Goal: Task Accomplishment & Management: Manage account settings

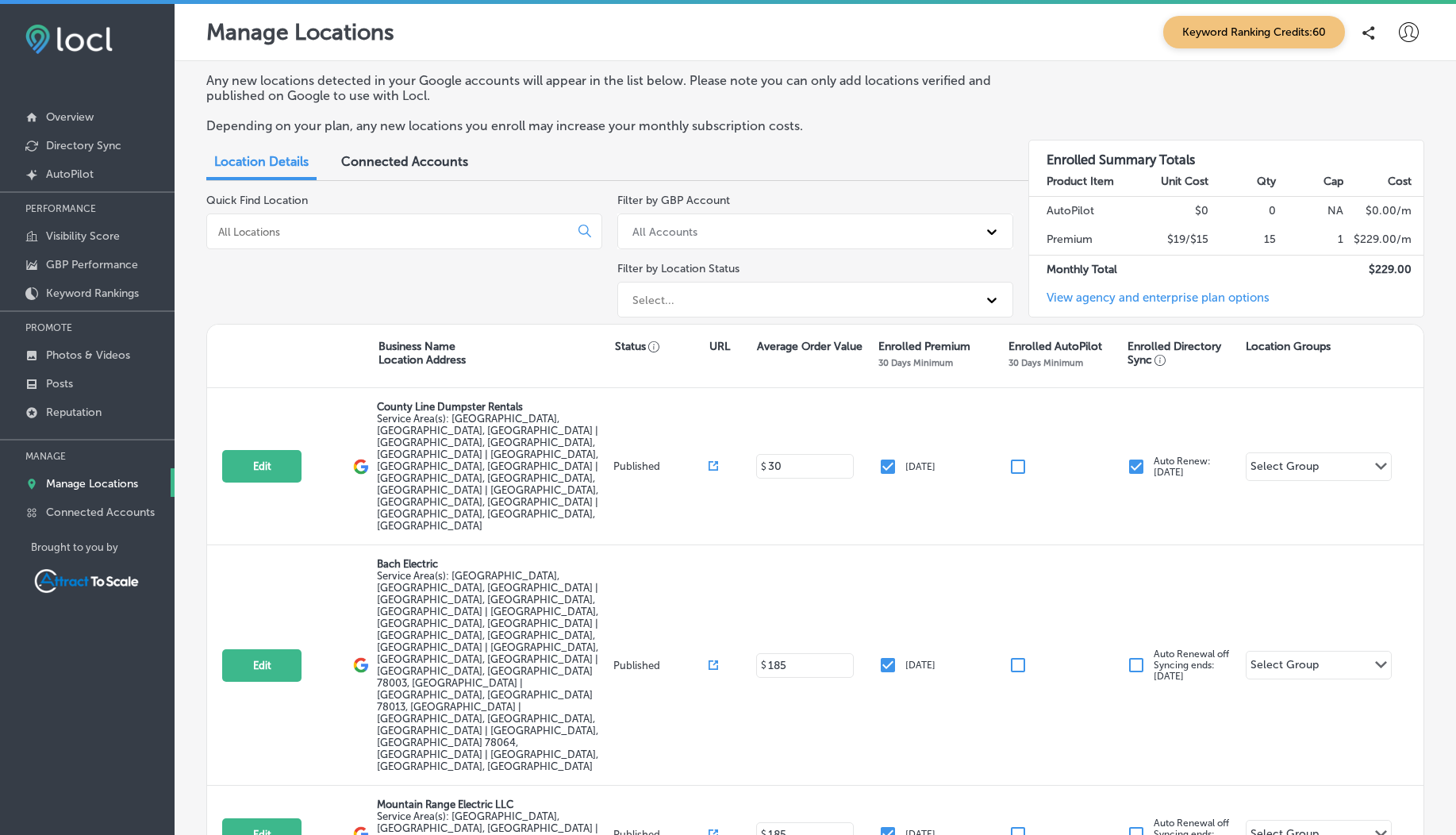
click at [82, 478] on p "Manage Locations" at bounding box center [91, 483] width 92 height 14
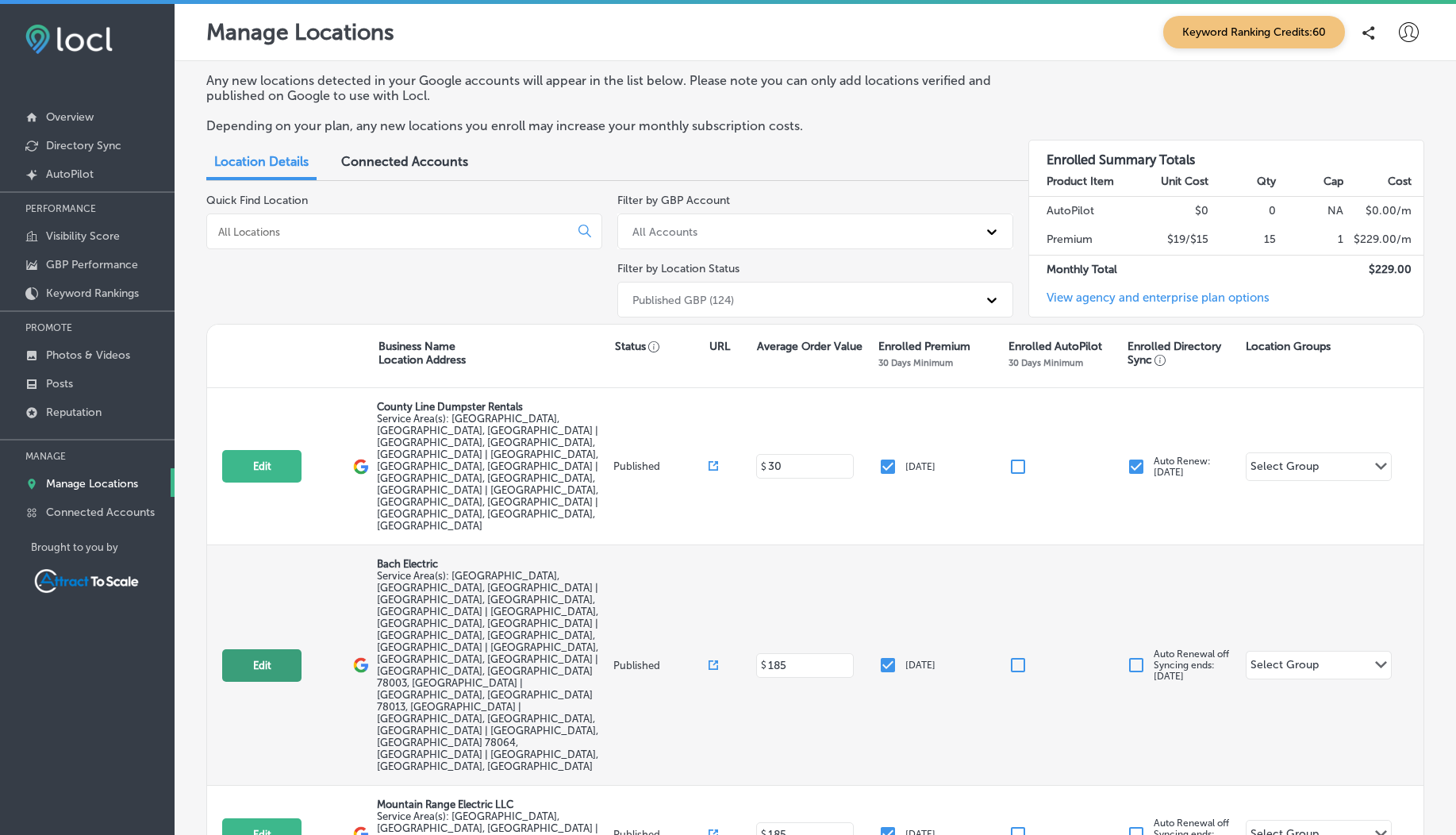
click at [264, 649] on button "Edit" at bounding box center [262, 666] width 80 height 33
select select "US"
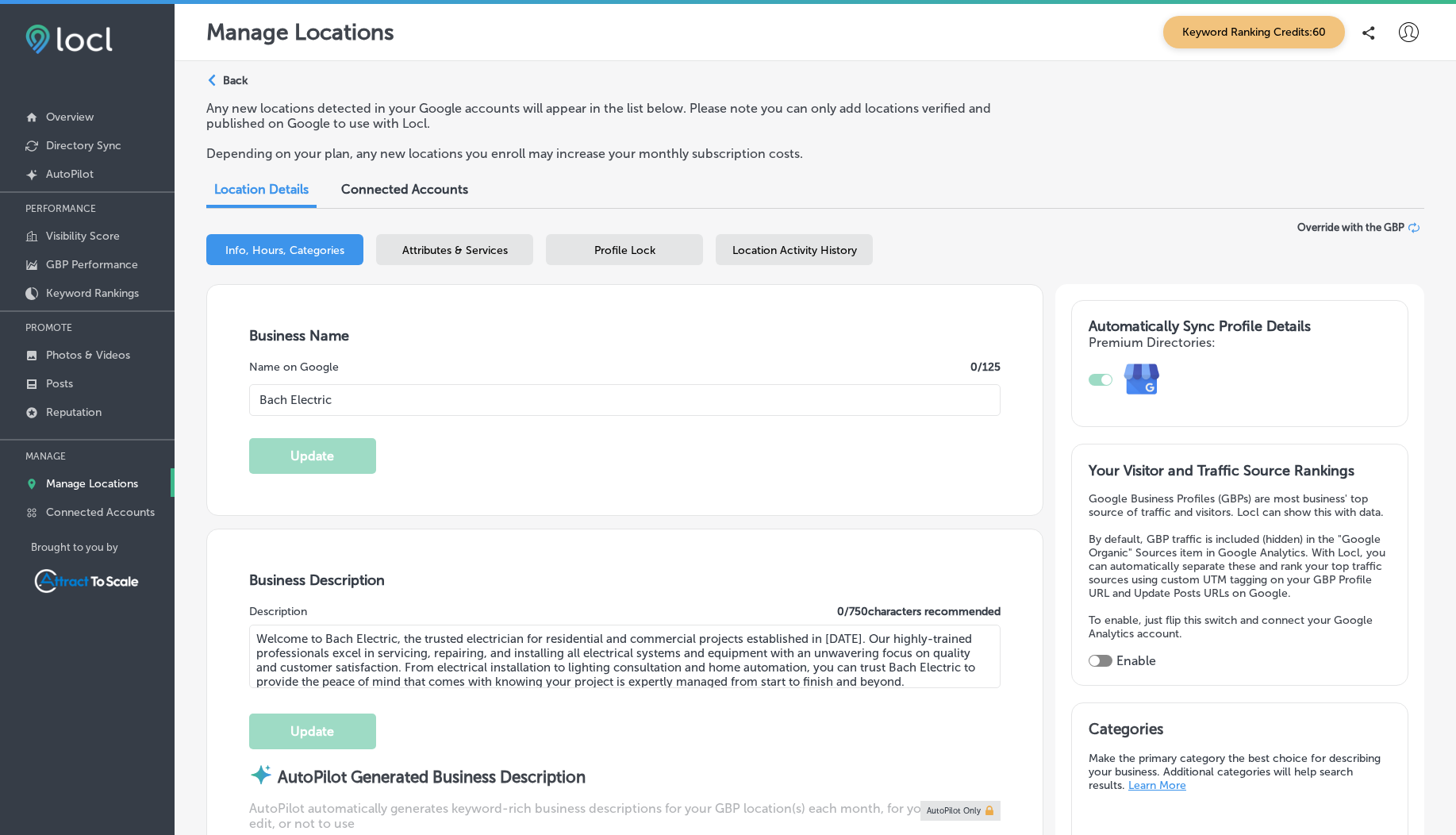
click at [741, 242] on div "Location Activity History" at bounding box center [795, 250] width 157 height 31
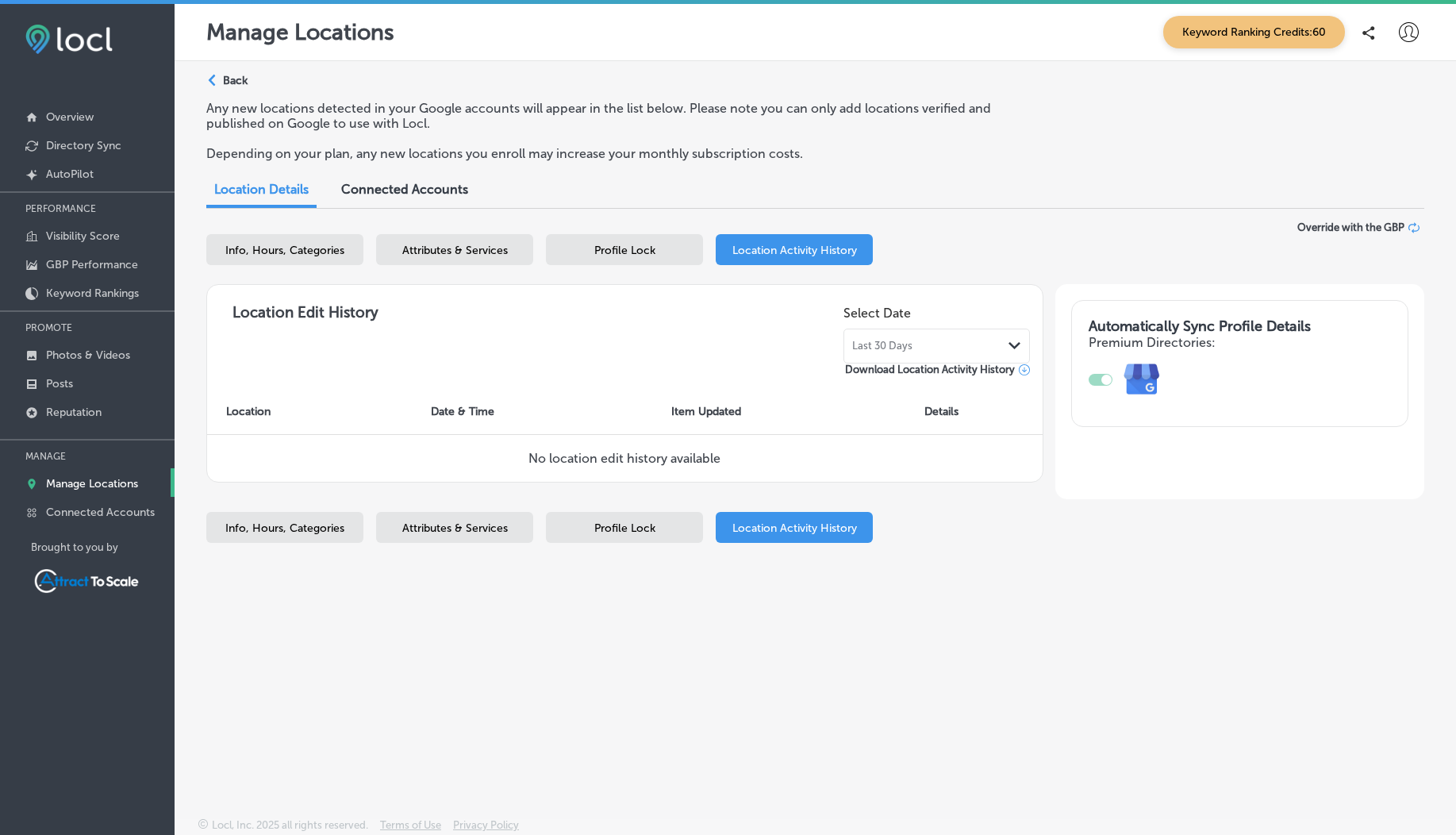
click at [653, 250] on span "Profile Lock" at bounding box center [625, 250] width 61 height 14
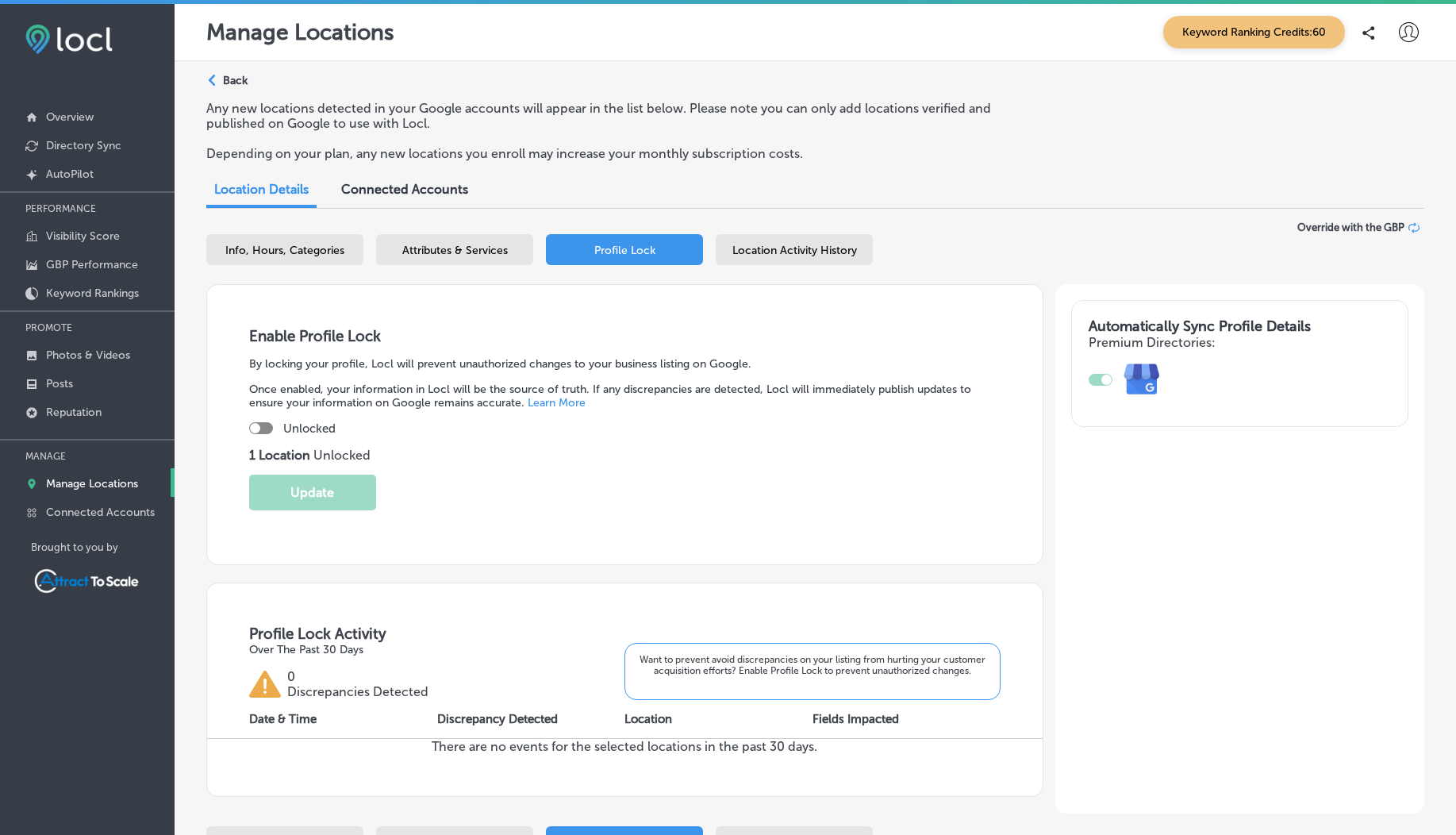
scroll to position [144, 0]
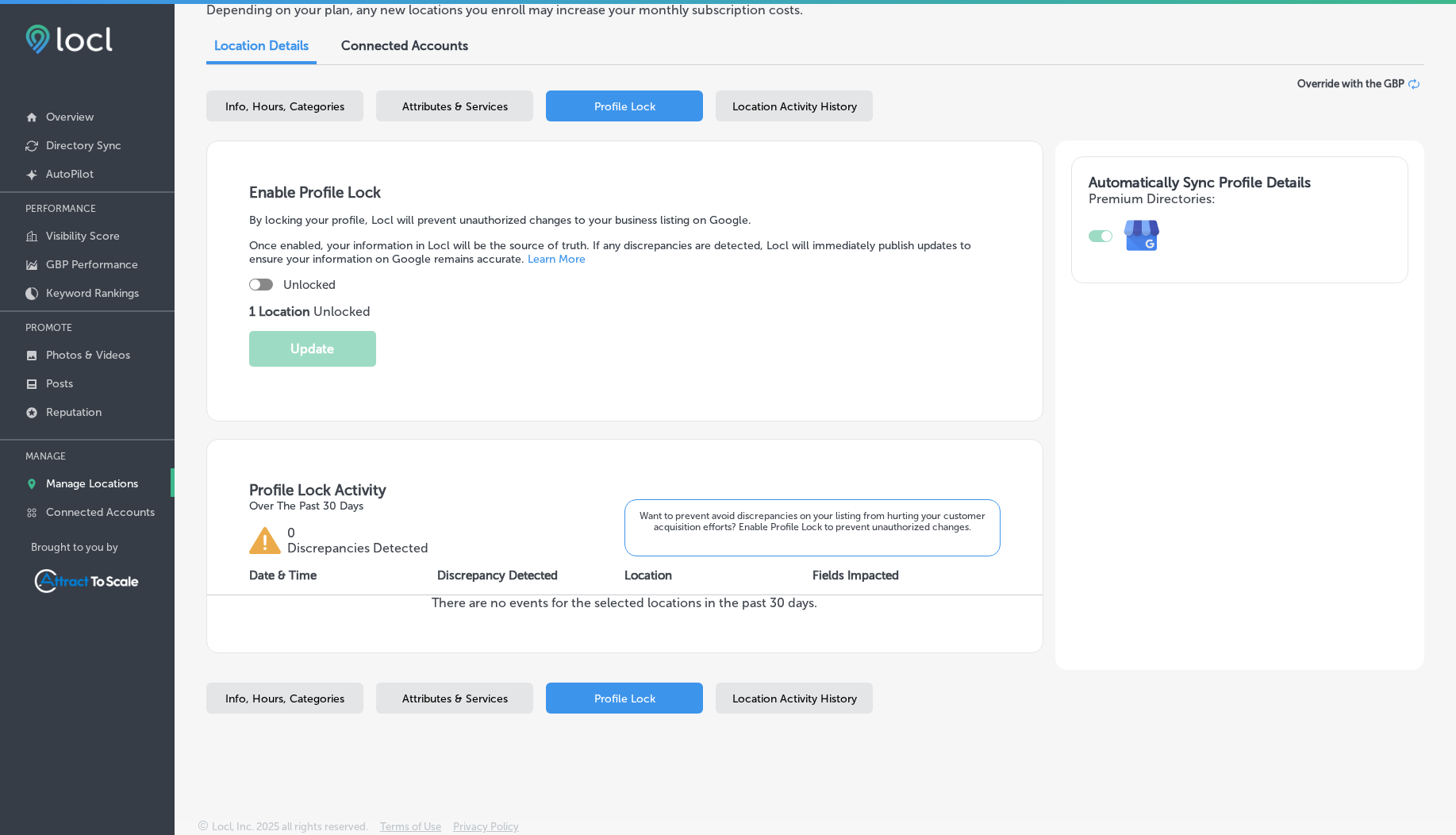
click at [755, 105] on span "Location Activity History" at bounding box center [795, 106] width 124 height 14
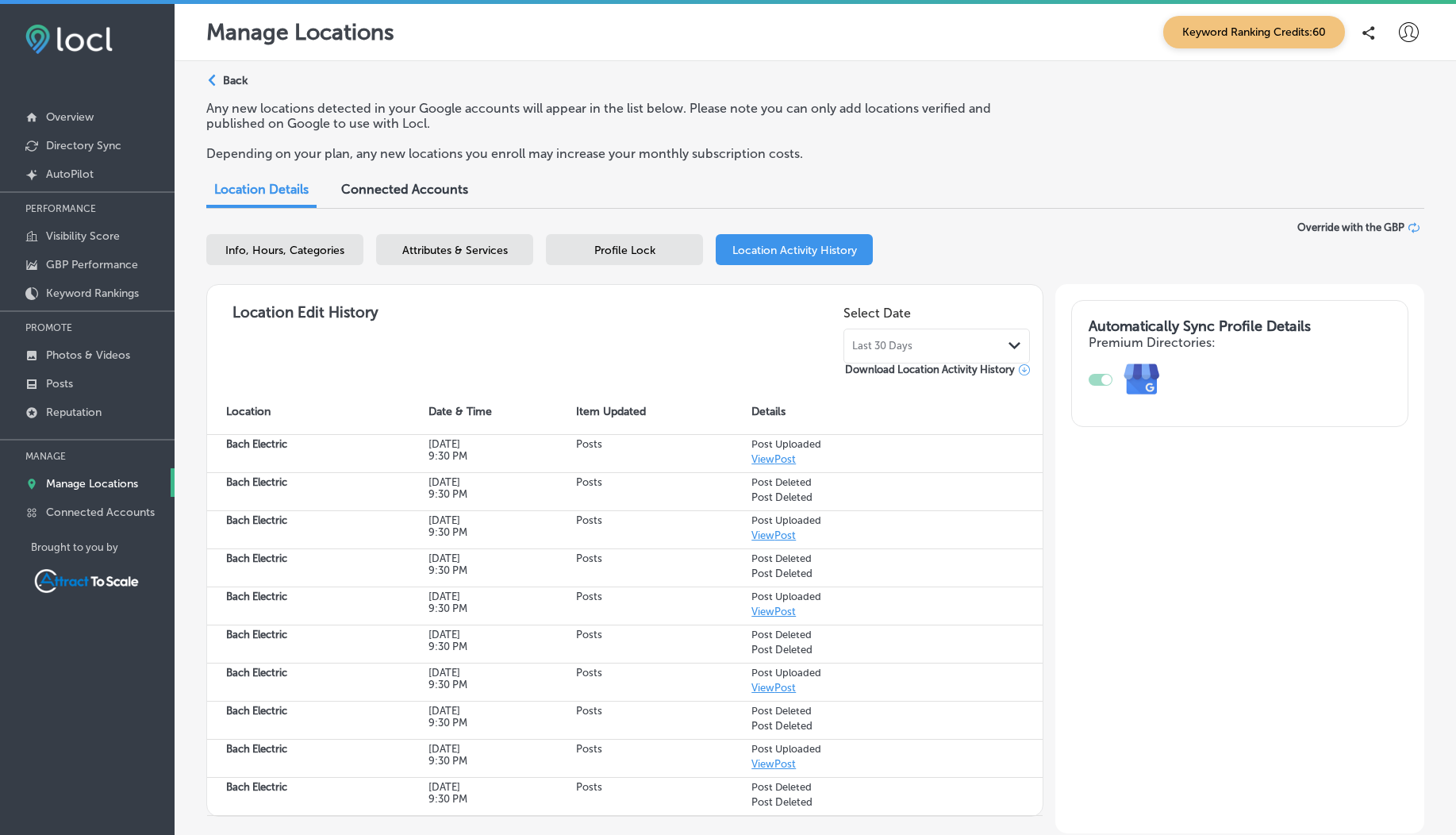
click at [633, 252] on span "Profile Lock" at bounding box center [625, 250] width 61 height 14
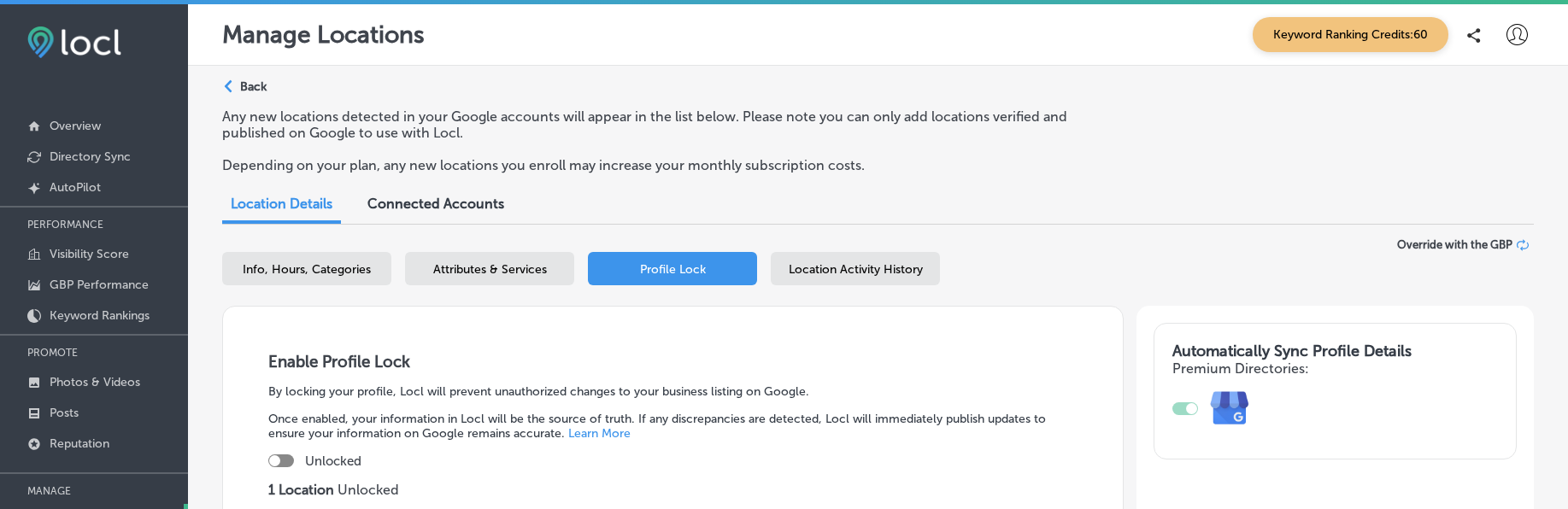
click at [854, 273] on span "Location Activity History" at bounding box center [856, 269] width 134 height 15
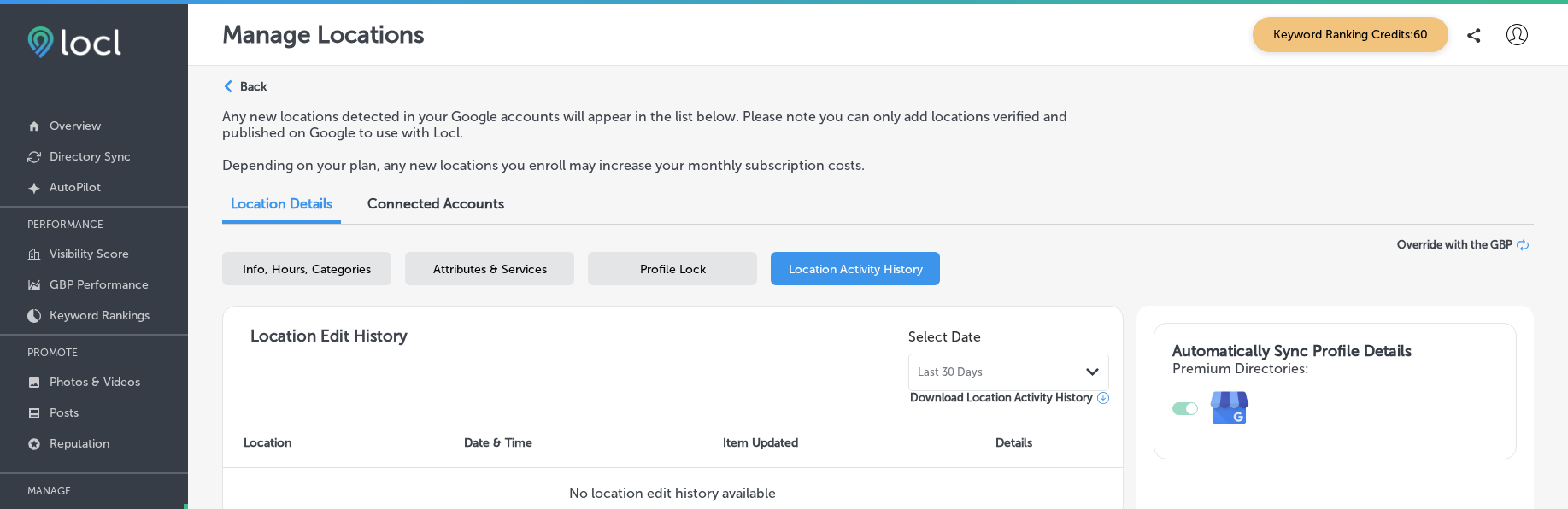
click at [694, 274] on span "Profile Lock" at bounding box center [673, 269] width 66 height 15
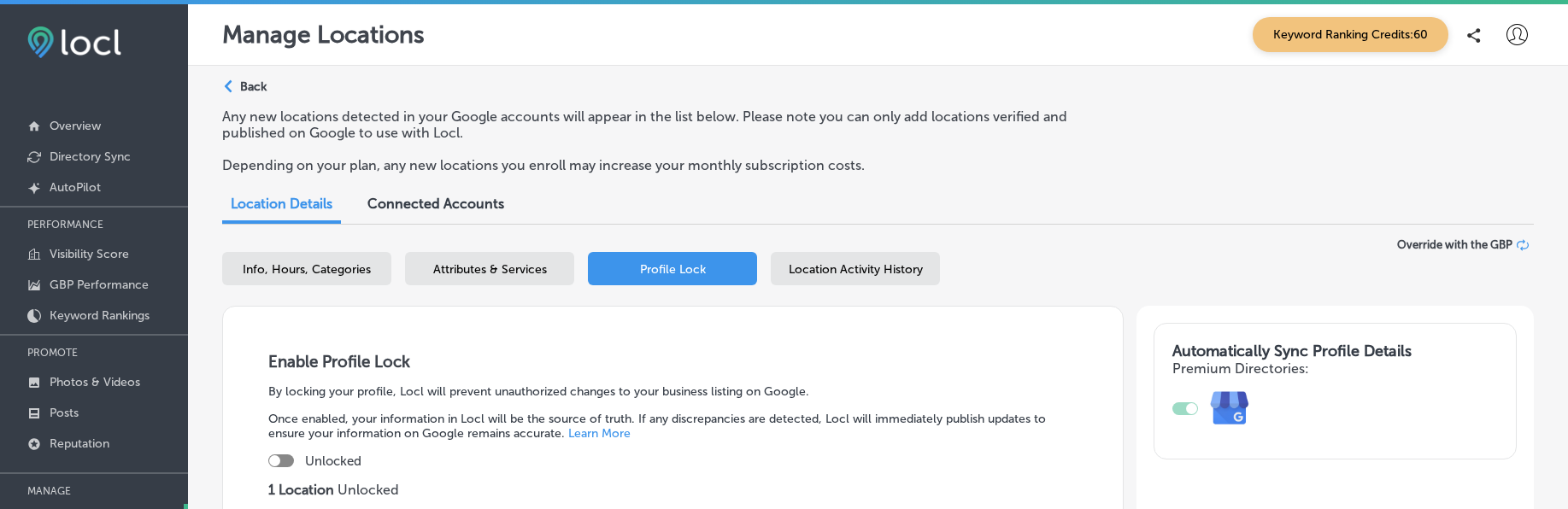
scroll to position [198, 0]
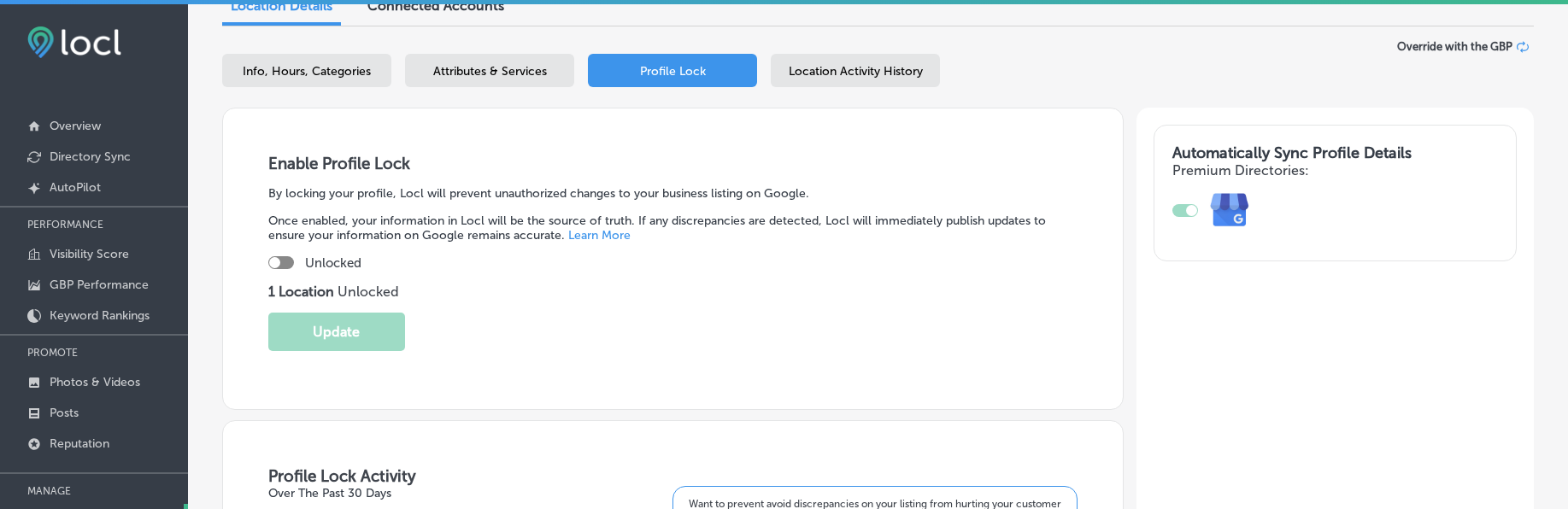
click at [493, 89] on div "Info, Hours, Categories Attributes & Services Profile Lock Location Activity Hi…" at bounding box center [879, 74] width 1312 height 40
click at [461, 67] on span "Attributes & Services" at bounding box center [490, 71] width 113 height 15
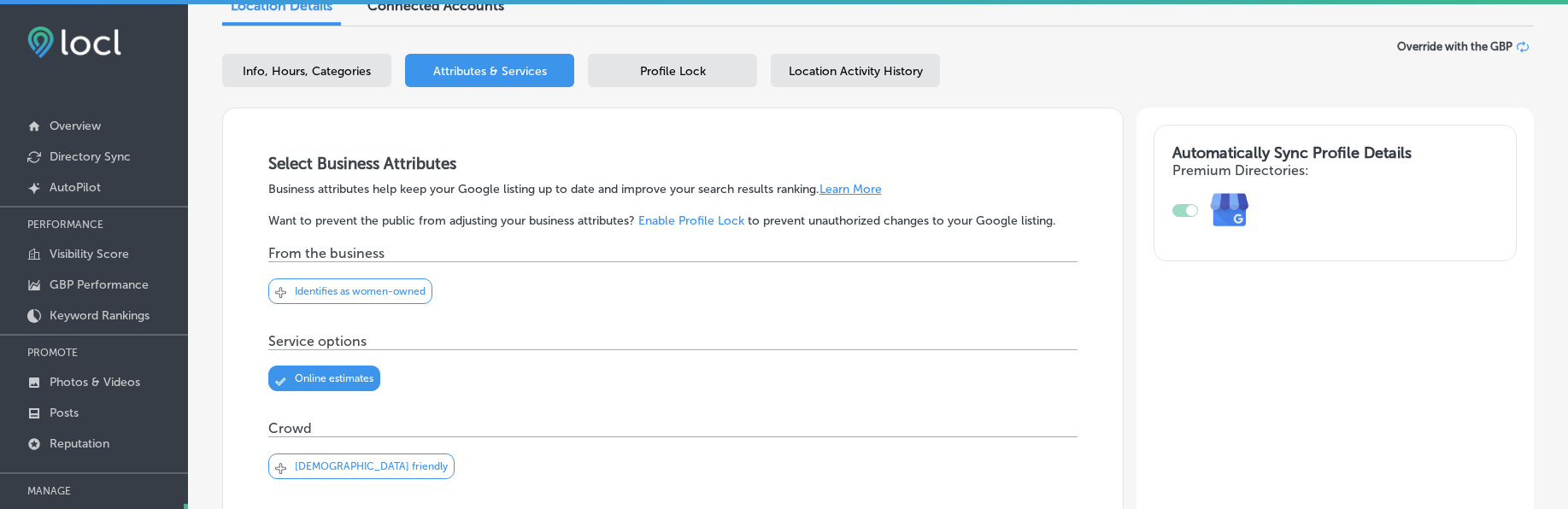
click at [315, 73] on span "Info, Hours, Categories" at bounding box center [306, 71] width 128 height 15
select select "US"
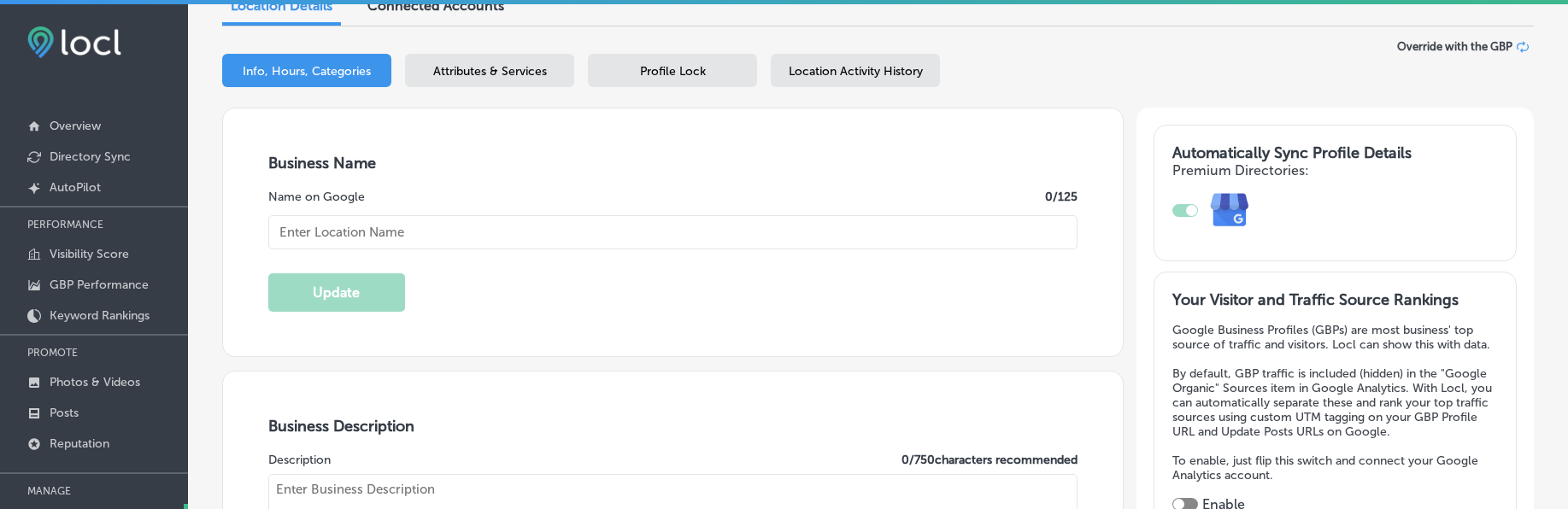
type textarea "Welcome to Bach Electric, the trusted electrician for residential and commercia…"
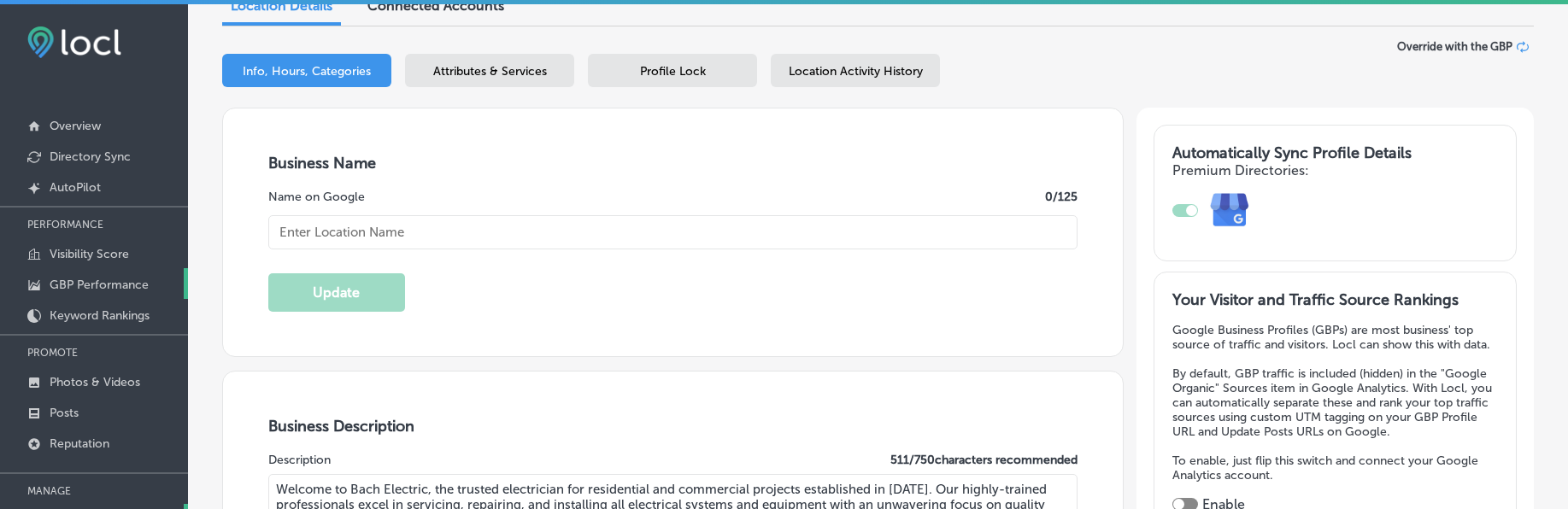
checkbox input "false"
type input "14624 Sweet Clover"
type input "San Antonio"
type input "78253"
type input "US"
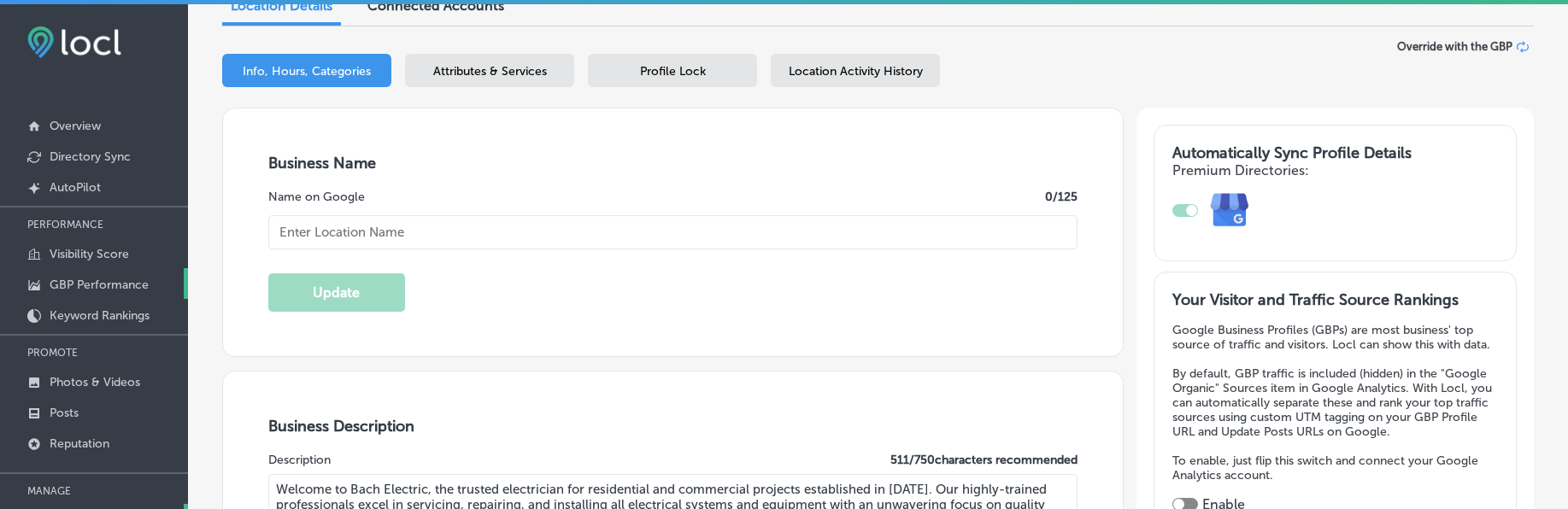
type input "https://bach-electric.com/"
type input "Bach Electric"
type input "+1 830 642 1652"
click at [100, 314] on p "Keyword Rankings" at bounding box center [99, 315] width 100 height 15
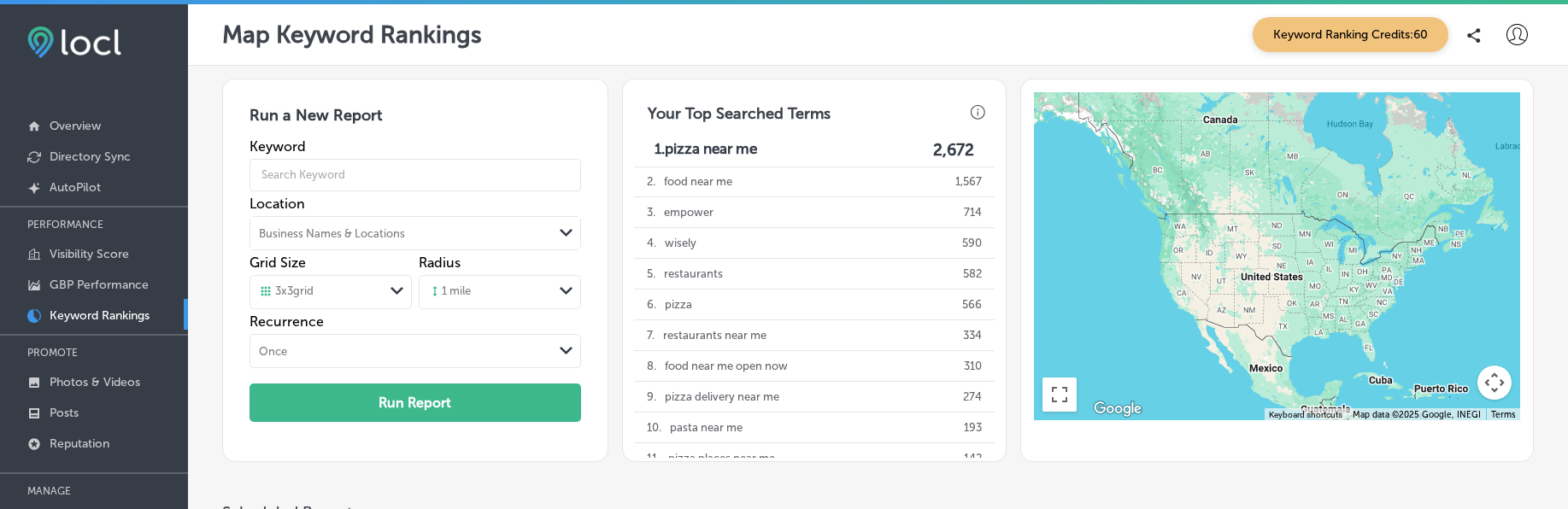
click at [319, 222] on div "Business Names & Locations" at bounding box center [401, 233] width 302 height 26
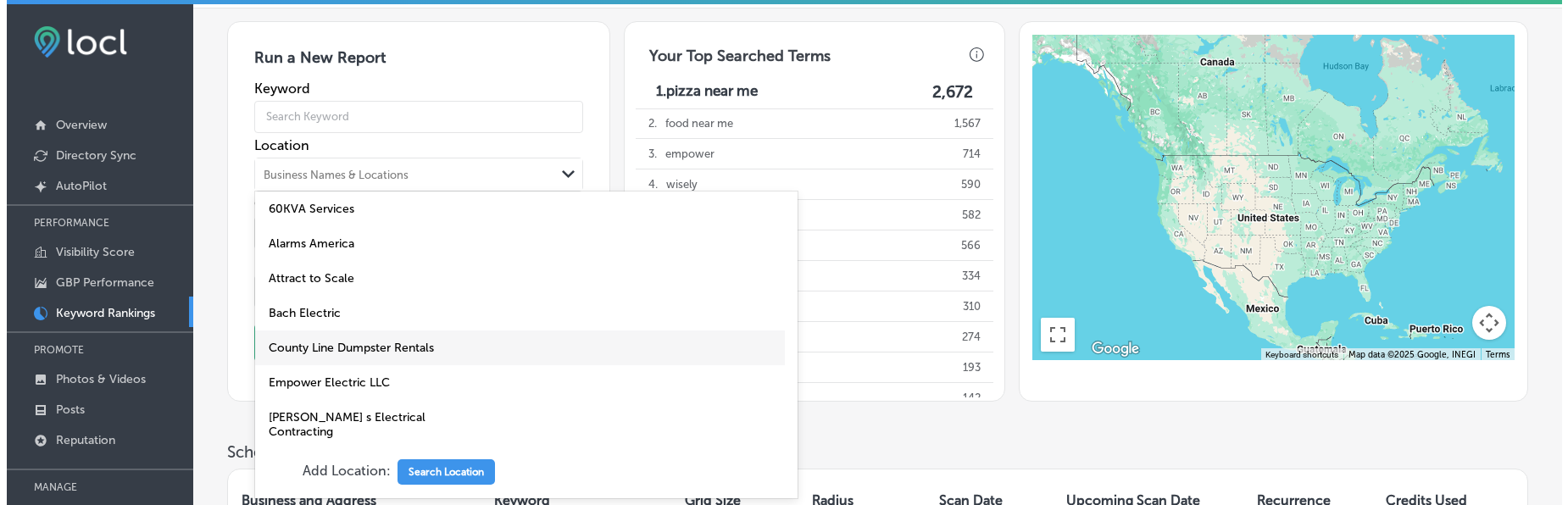
scroll to position [320, 0]
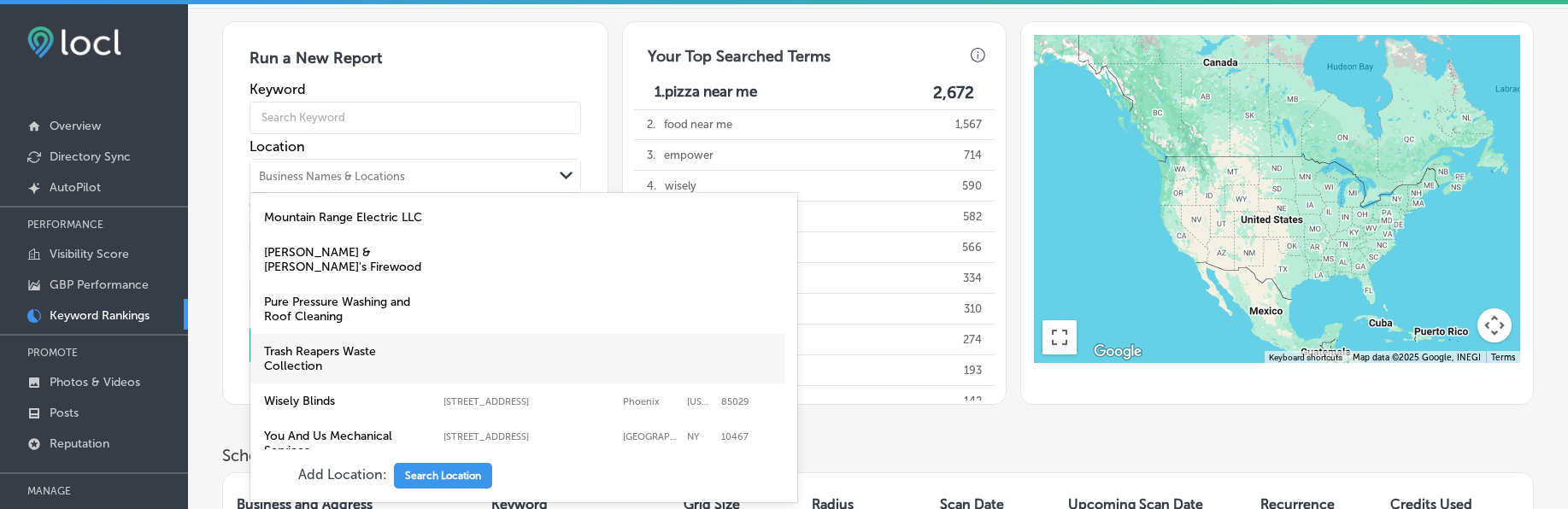
click at [391, 345] on label "Trash Reapers Waste Collection" at bounding box center [350, 358] width 171 height 29
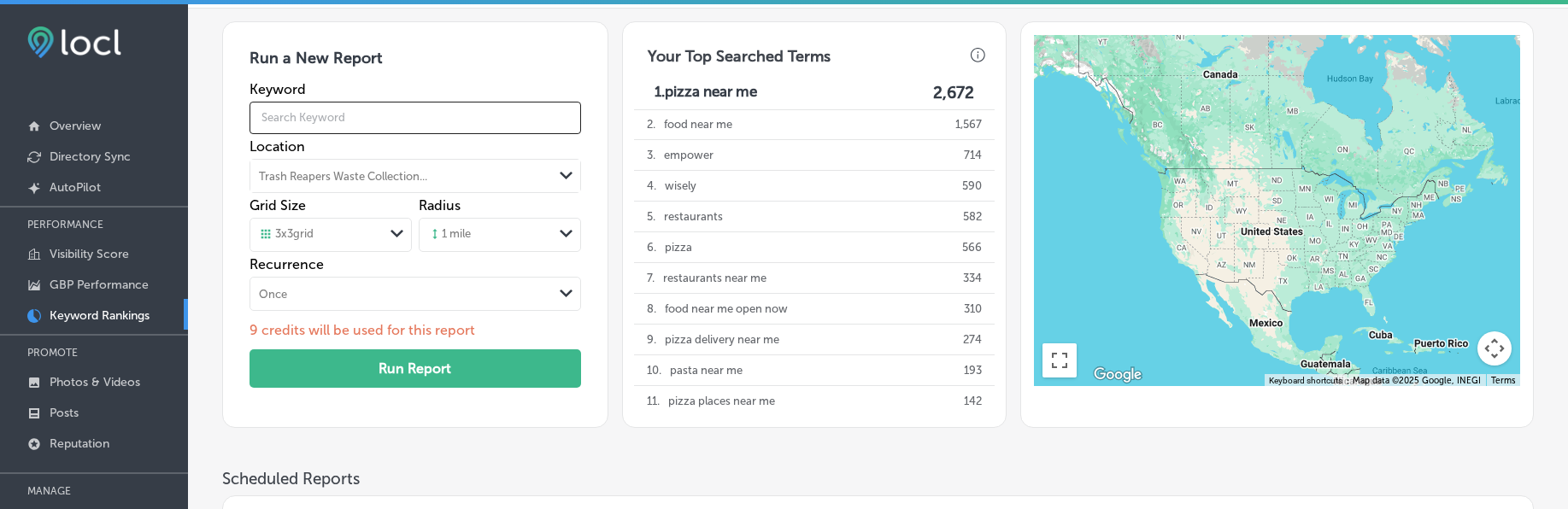
click at [347, 119] on input "text" at bounding box center [415, 117] width 332 height 48
type input "trash service"
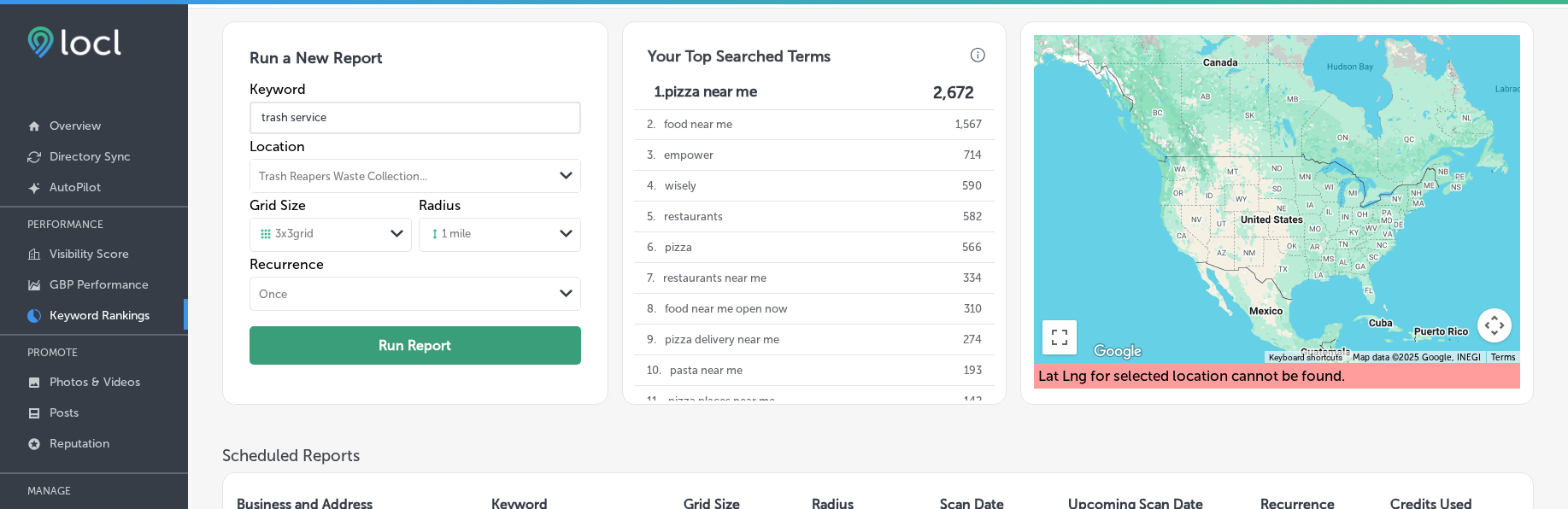
click at [475, 346] on button "Run Report" at bounding box center [415, 345] width 332 height 38
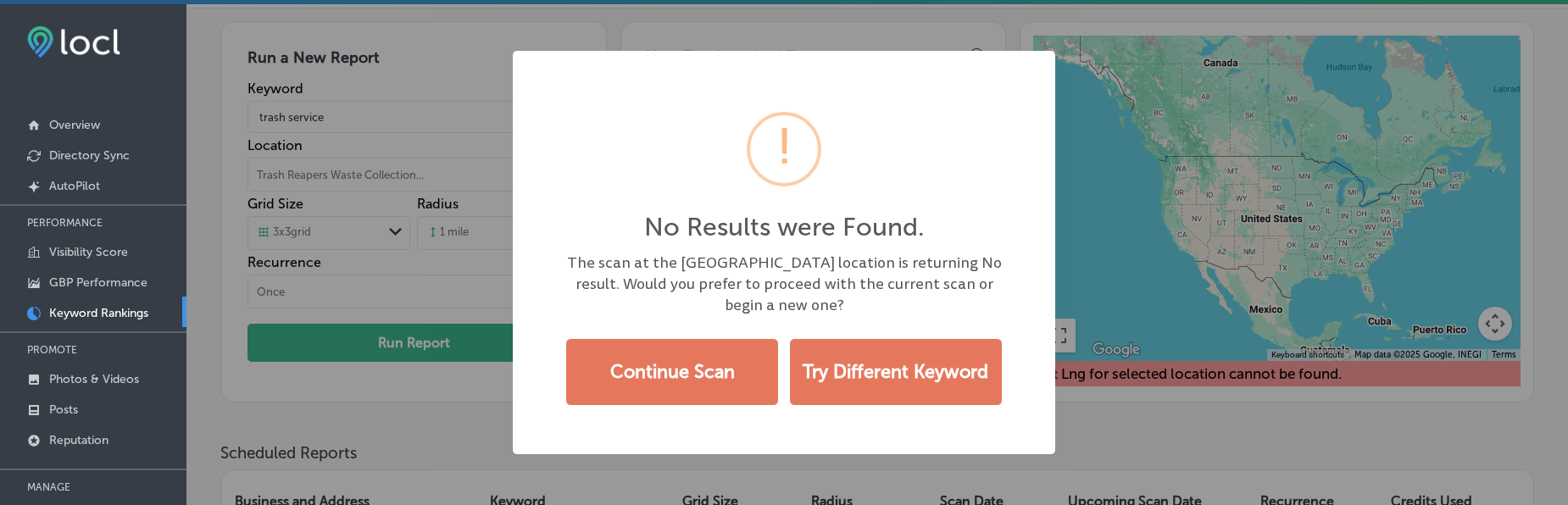
click at [447, 420] on div "No Results were Found. × The scan at the Base center point location is returnin…" at bounding box center [784, 252] width 1568 height 505
click at [375, 388] on div "No Results were Found. × The scan at the Base center point location is returnin…" at bounding box center [784, 252] width 1568 height 505
click at [78, 317] on p "Keyword Rankings" at bounding box center [99, 313] width 100 height 15
click at [95, 282] on p "GBP Performance" at bounding box center [98, 282] width 99 height 15
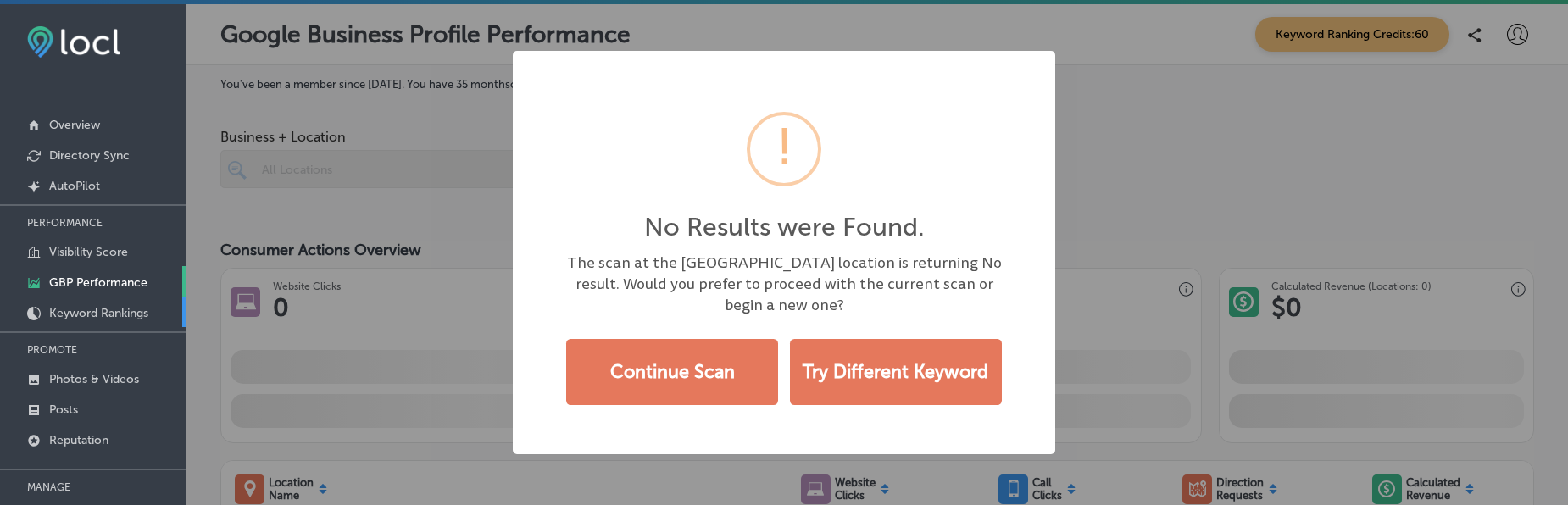
click at [106, 316] on p "Keyword Rankings" at bounding box center [99, 313] width 100 height 15
click at [394, 254] on div "No Results were Found. × The scan at the Base center point location is returnin…" at bounding box center [784, 252] width 1568 height 505
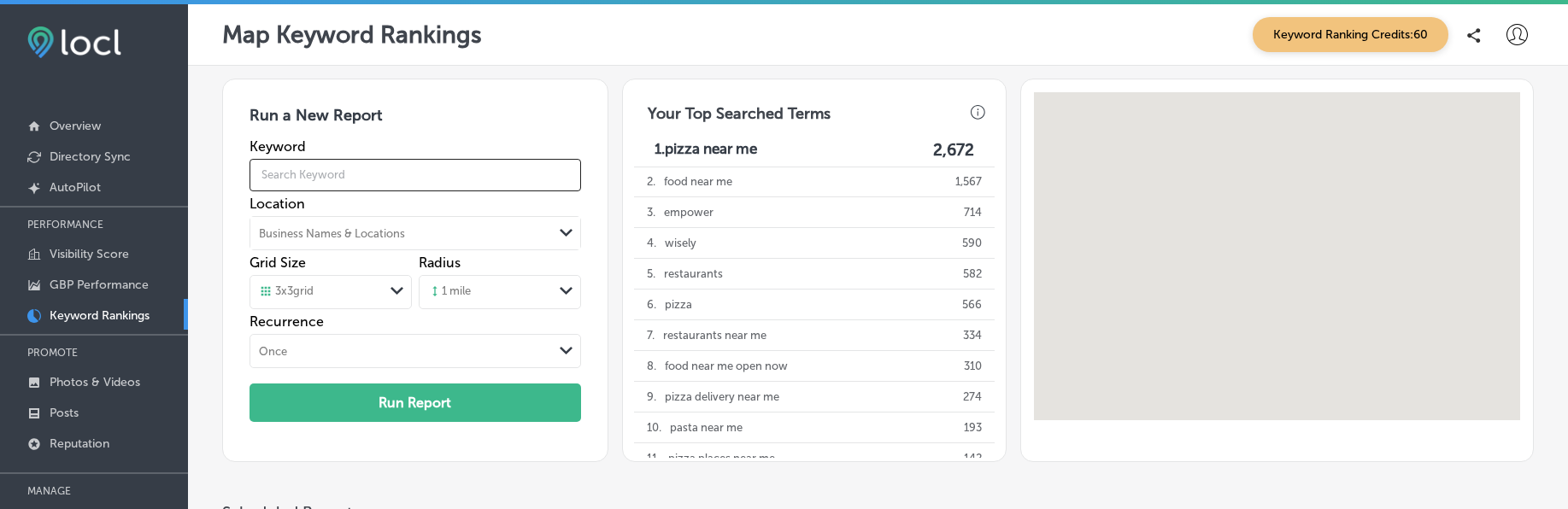
click at [319, 182] on input "text" at bounding box center [415, 175] width 332 height 48
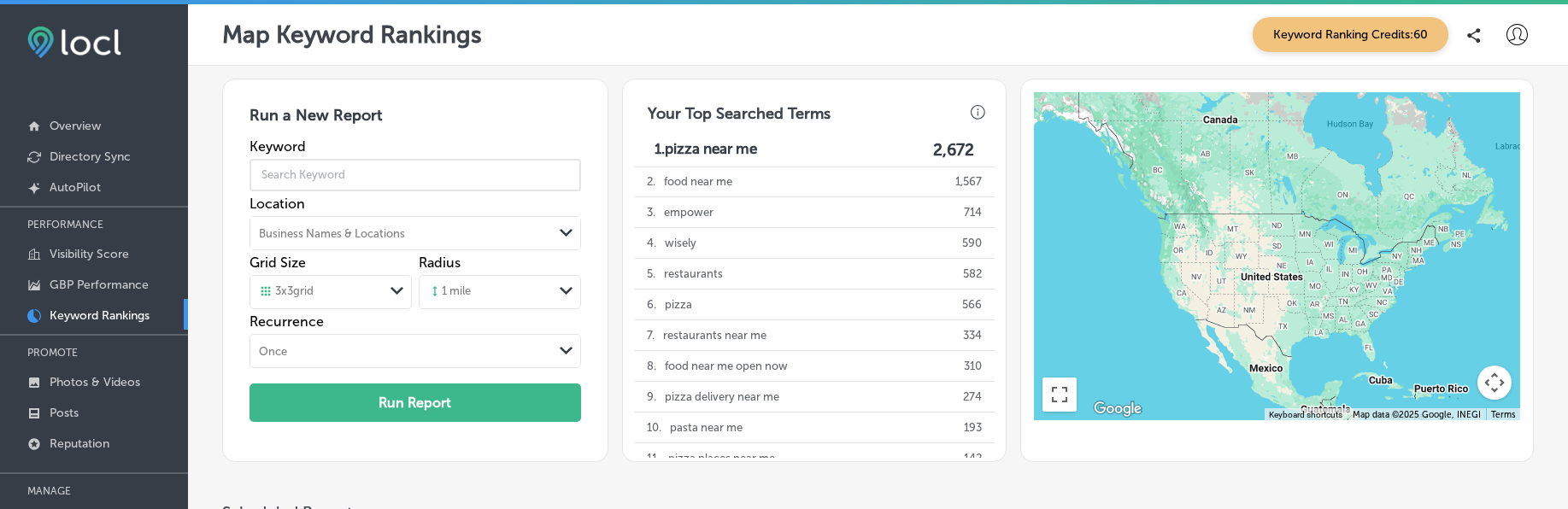
type input "trash service"
click at [319, 235] on div "Business Names & Locations Path Created with Sketch." at bounding box center [415, 233] width 332 height 34
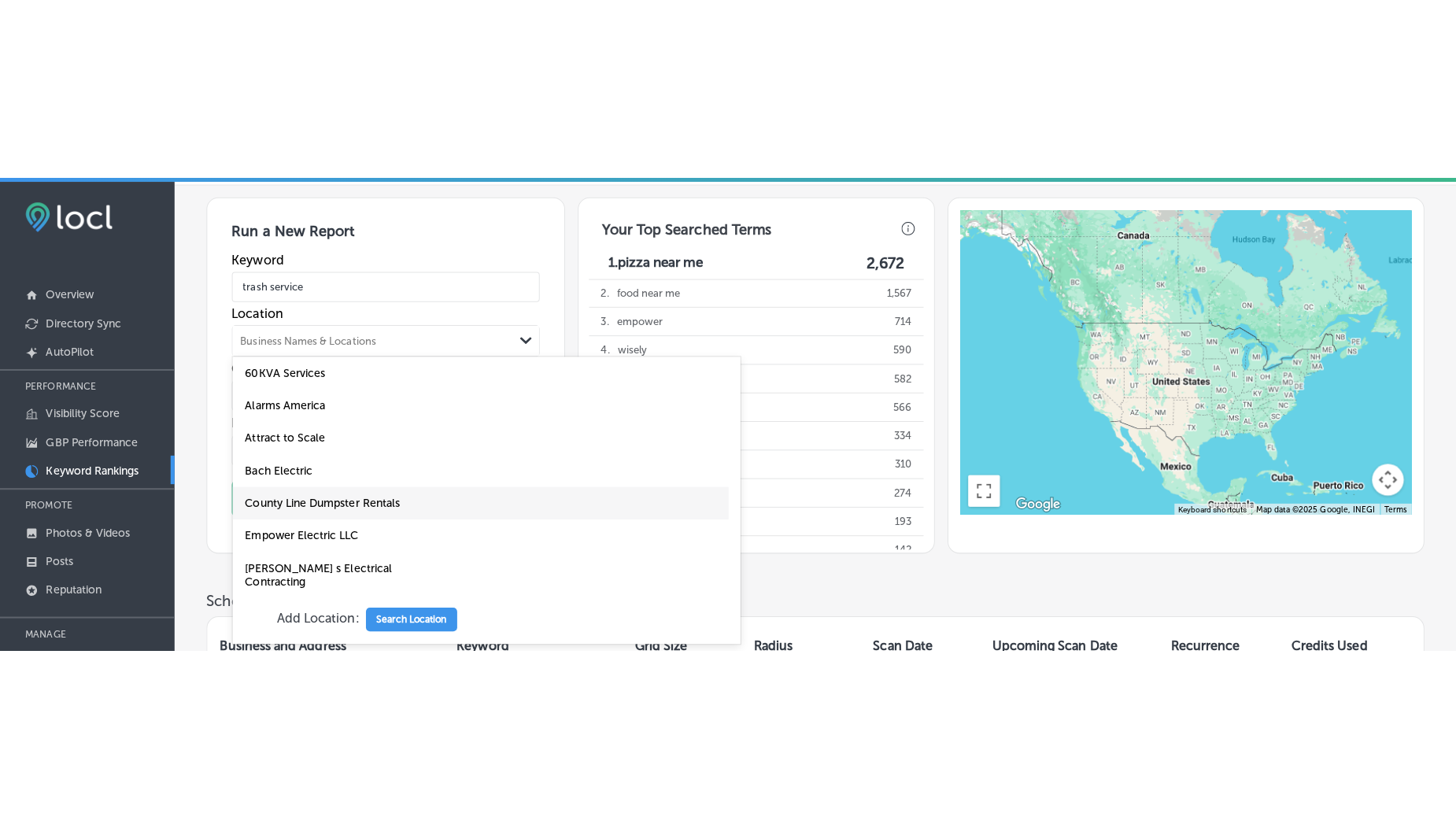
scroll to position [297, 0]
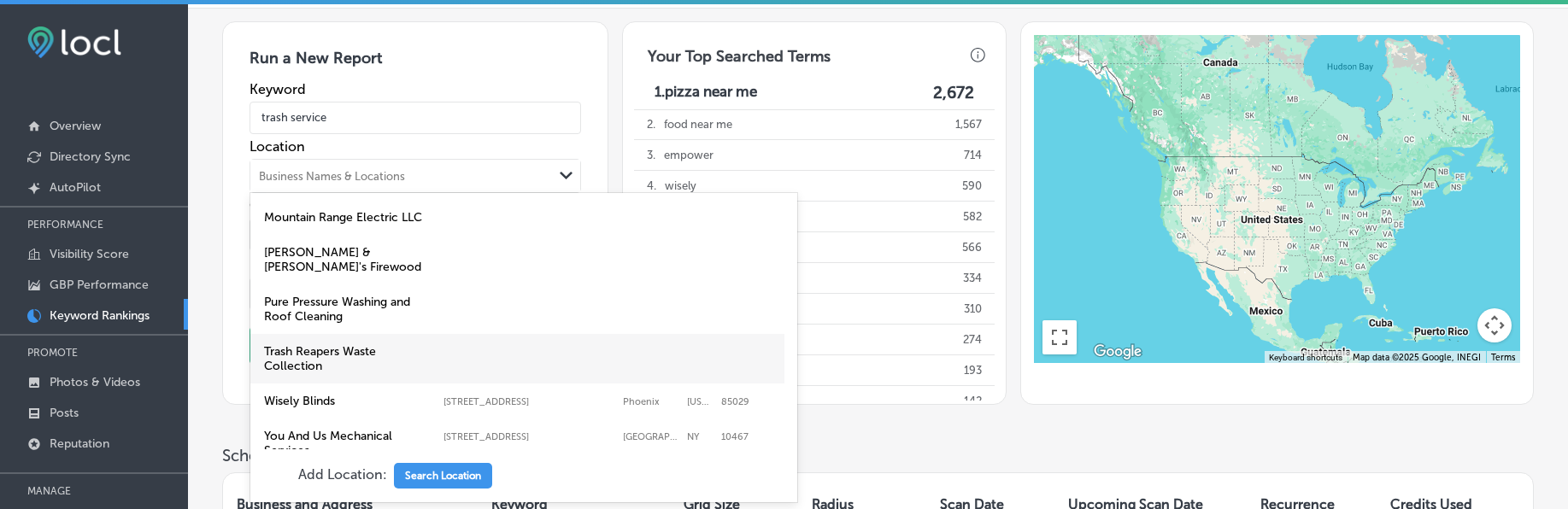
click at [321, 345] on label "Trash Reapers Waste Collection" at bounding box center [350, 358] width 171 height 29
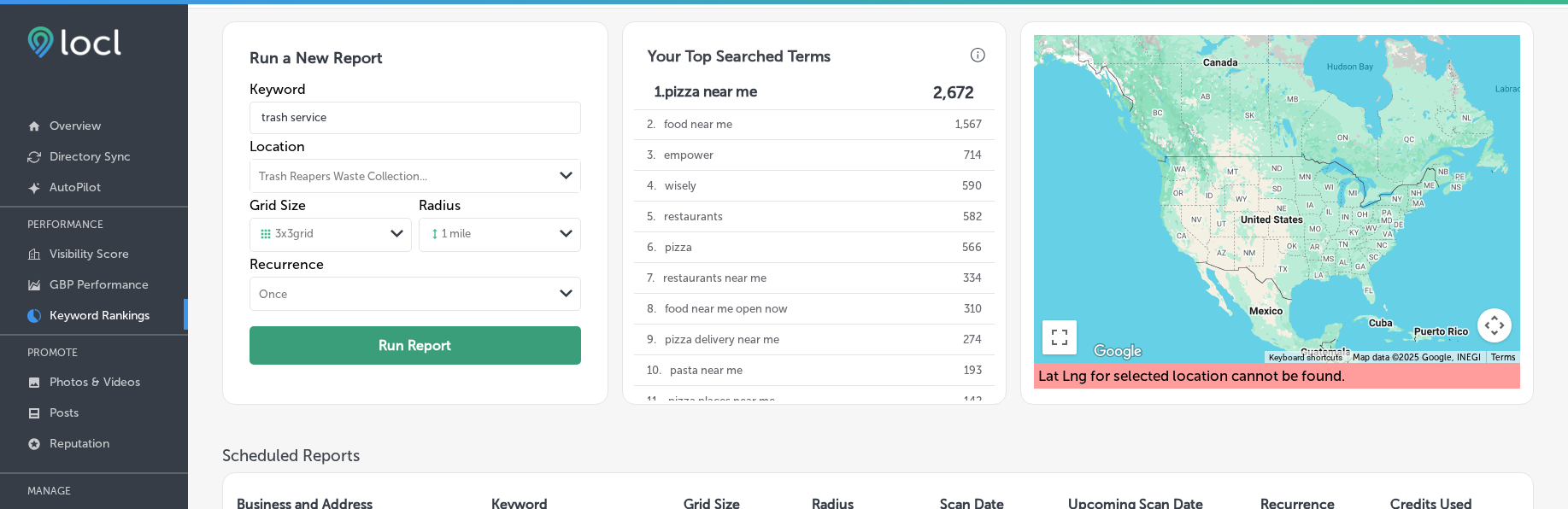
click at [412, 353] on button "Run Report" at bounding box center [415, 345] width 332 height 38
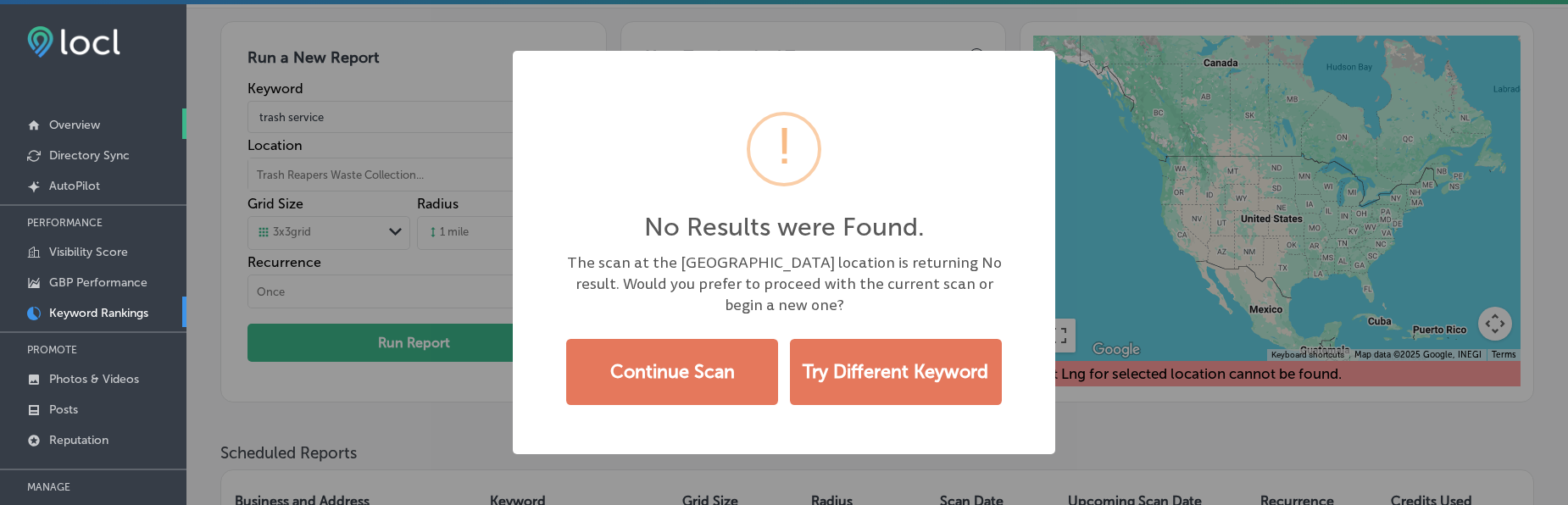
click at [82, 129] on p "Overview" at bounding box center [74, 125] width 51 height 15
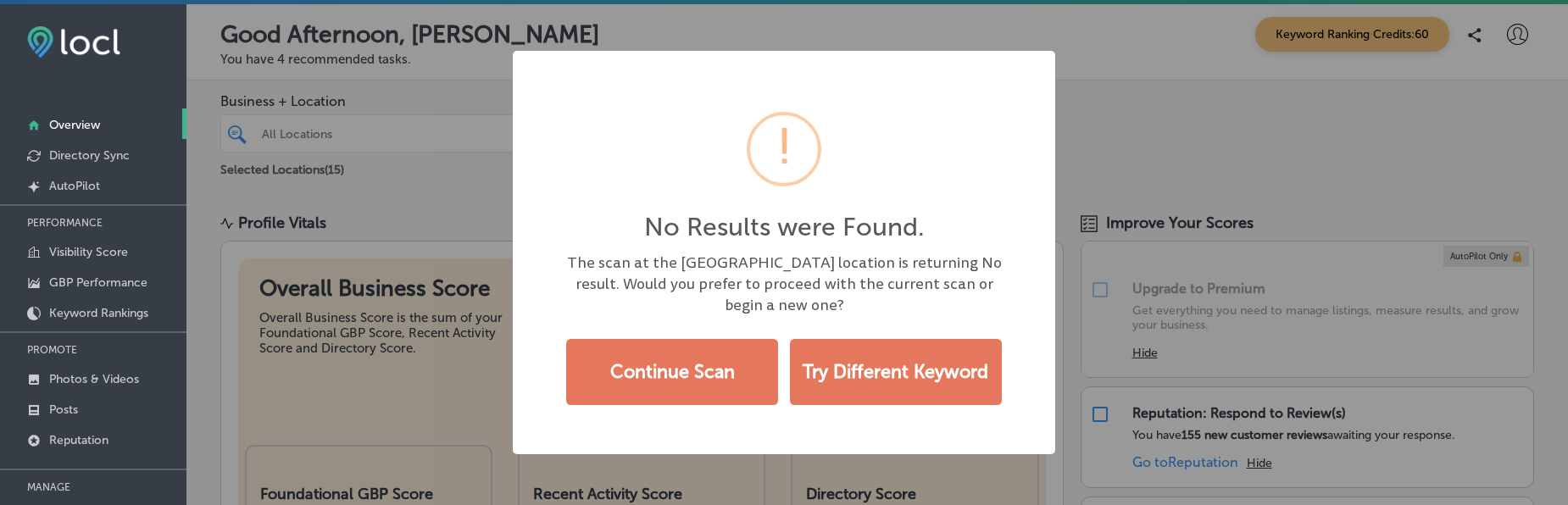
click at [1130, 149] on div "No Results were Found. × The scan at the Base center point location is returnin…" at bounding box center [784, 252] width 1568 height 505
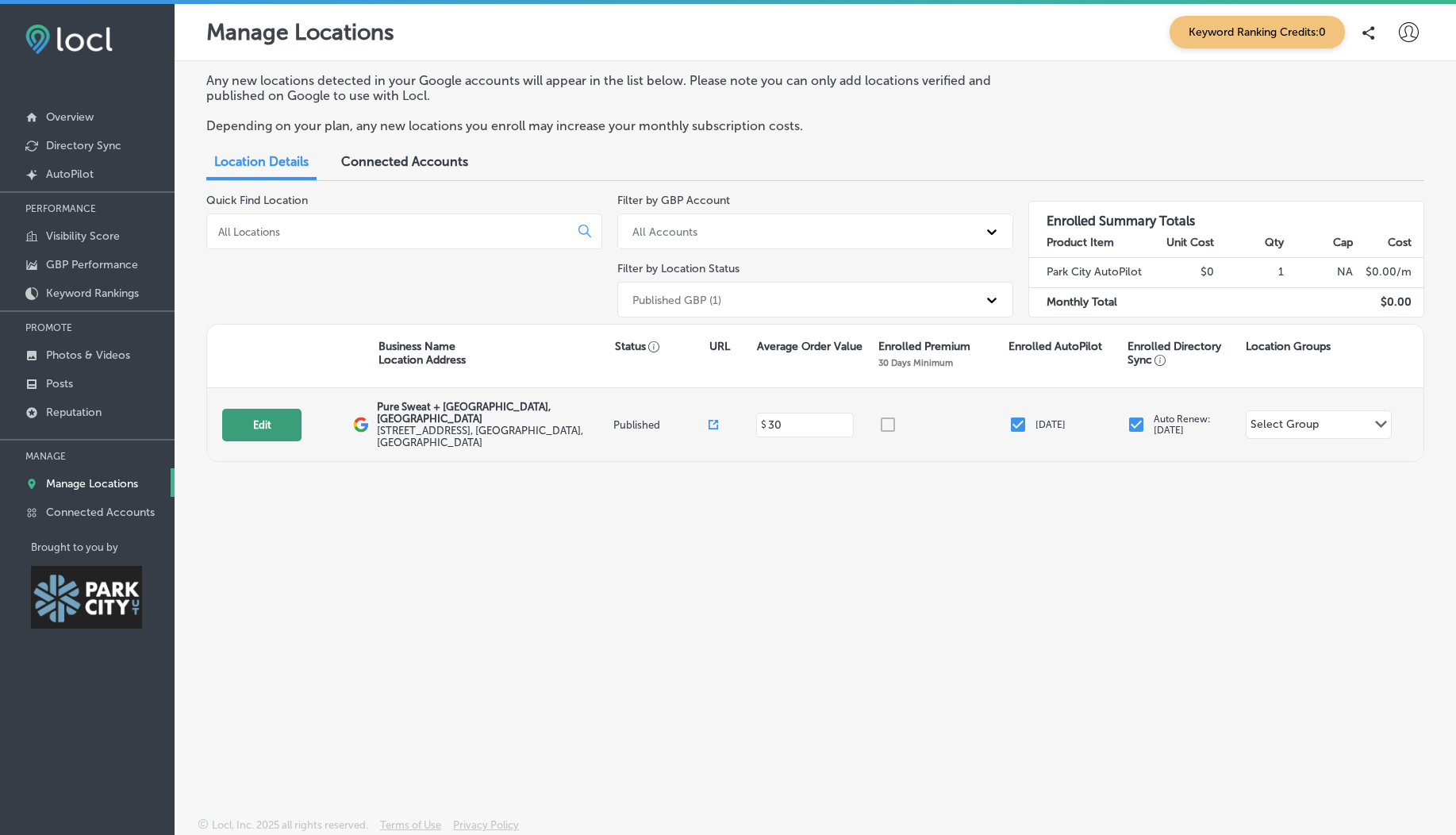
click at [255, 417] on button "Edit" at bounding box center [262, 425] width 80 height 33
select select "US"
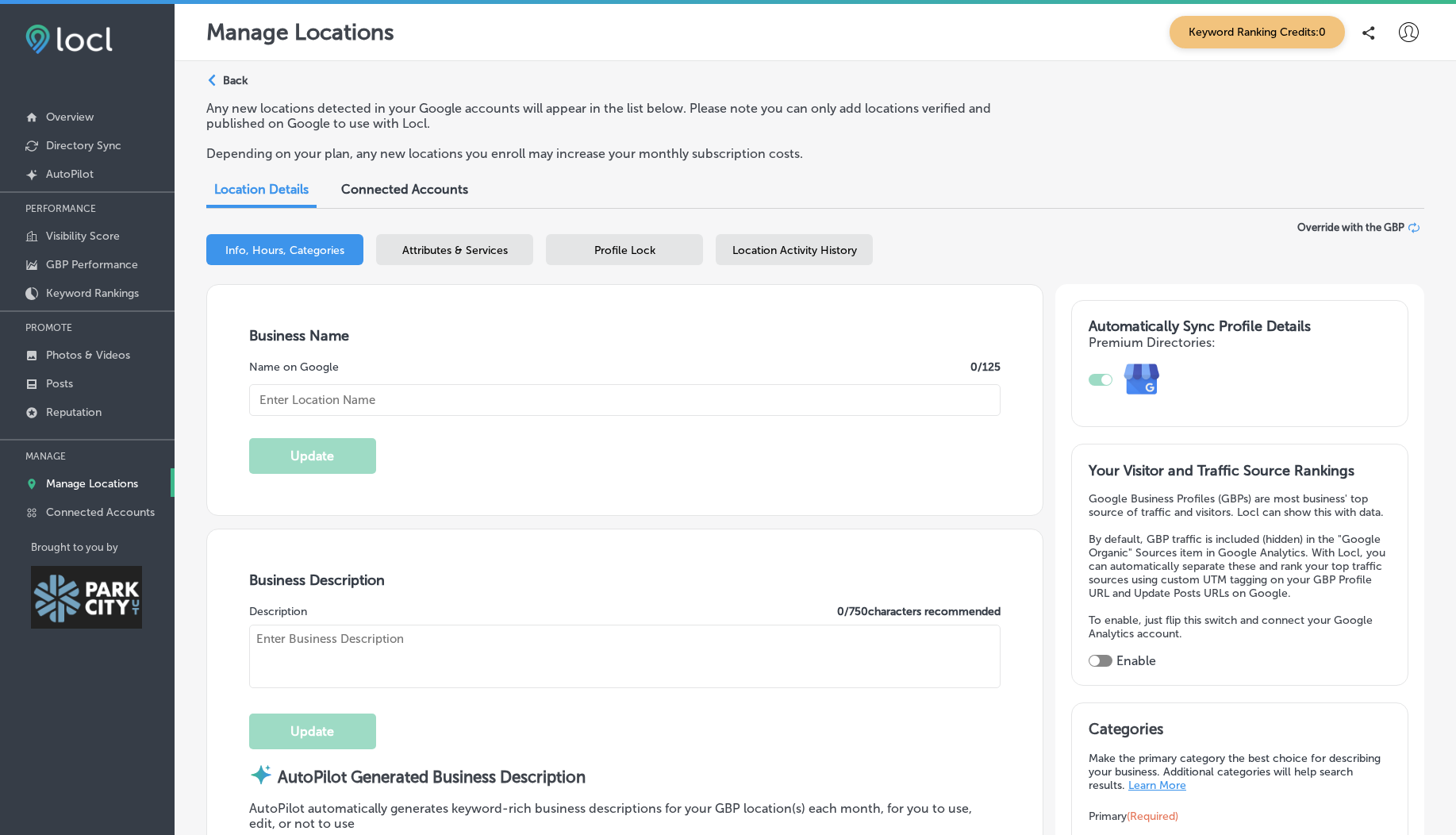
checkbox input "true"
type input "Pure Sweat + [GEOGRAPHIC_DATA], [GEOGRAPHIC_DATA]"
type textarea "Pure Sweat + Float Studio, [GEOGRAPHIC_DATA] offers a sanctuary for modern well…"
type input "1571 Redstone Center Dr"
type input "Suite 105"
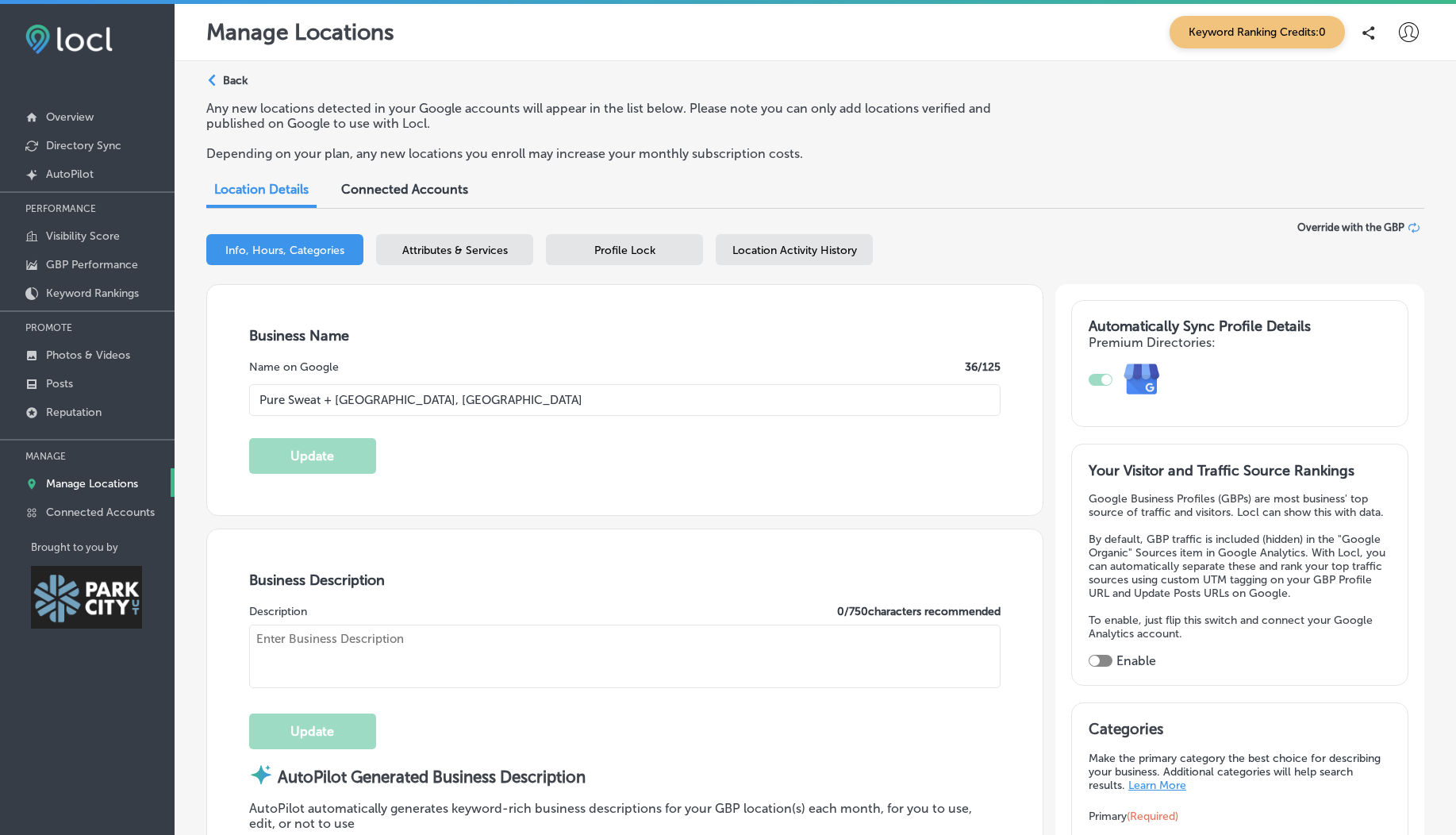
type input "[GEOGRAPHIC_DATA]"
type input "84098"
type input "US"
type input "[URL][DOMAIN_NAME][US_STATE]"
type input "30"
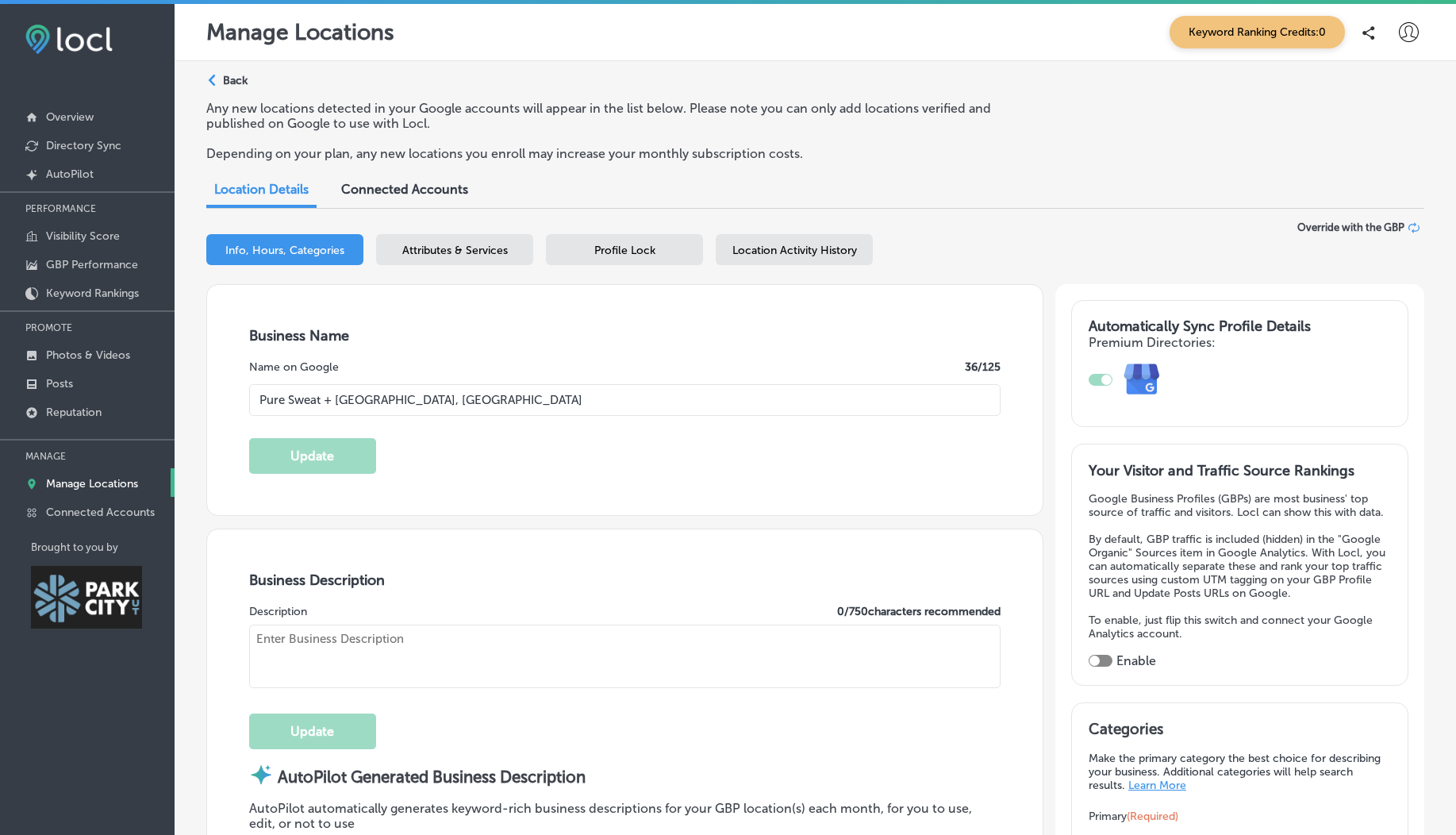
type textarea "We offer five full-spectrum infrared Sunlighten saunas and a float suite. All o…"
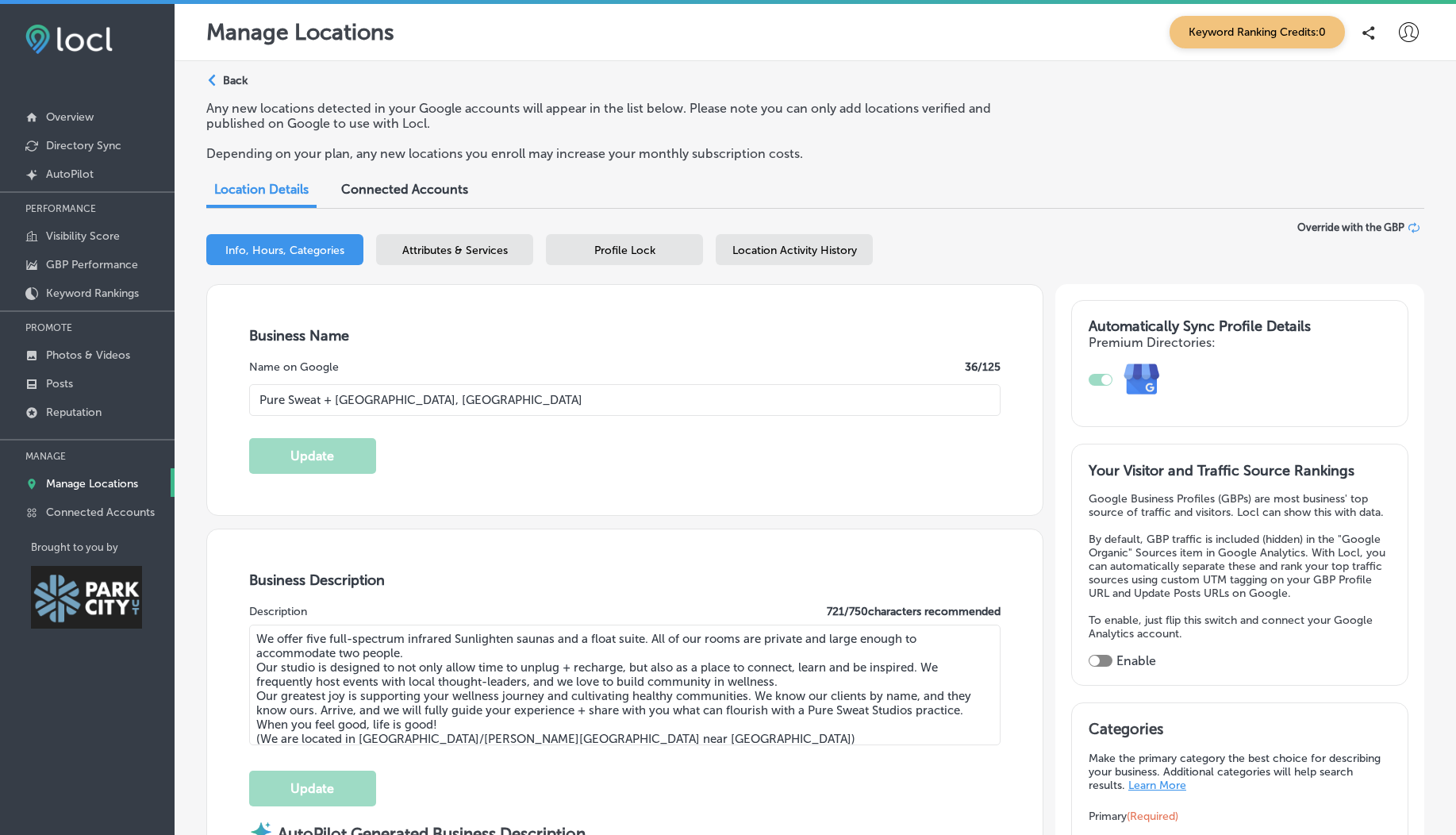
type input "+1 435 602 3945"
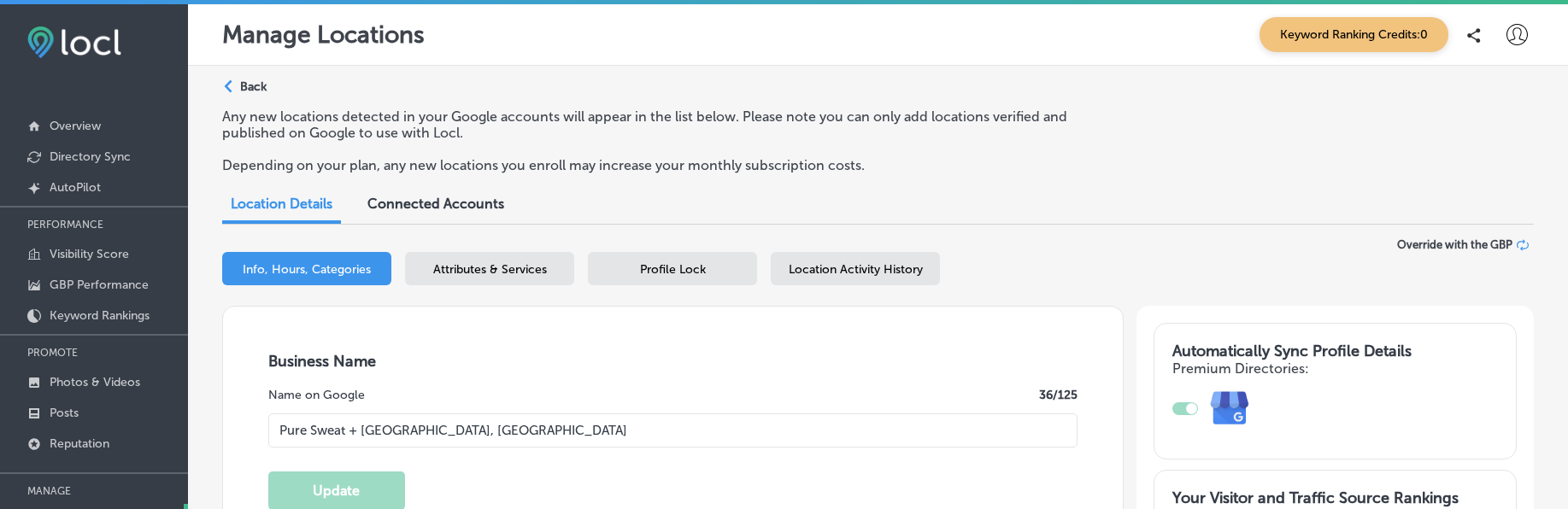
click at [618, 281] on div "Profile Lock" at bounding box center [673, 269] width 169 height 33
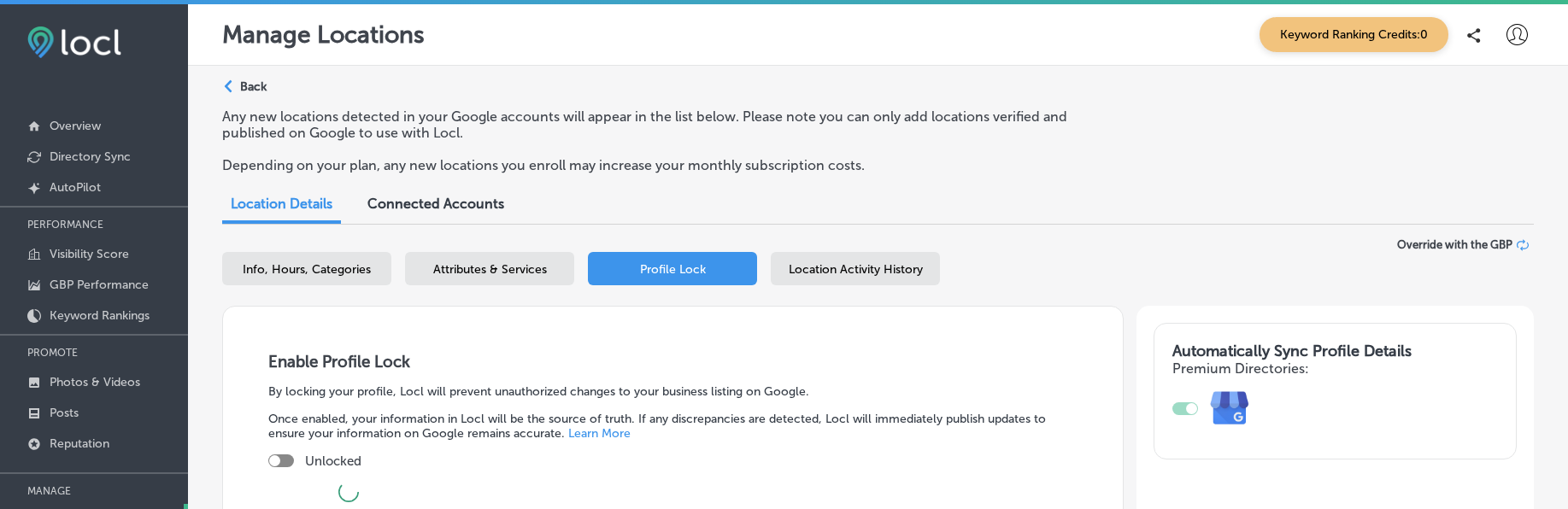
checkbox input "true"
click at [882, 281] on div "Location Activity History" at bounding box center [856, 269] width 169 height 33
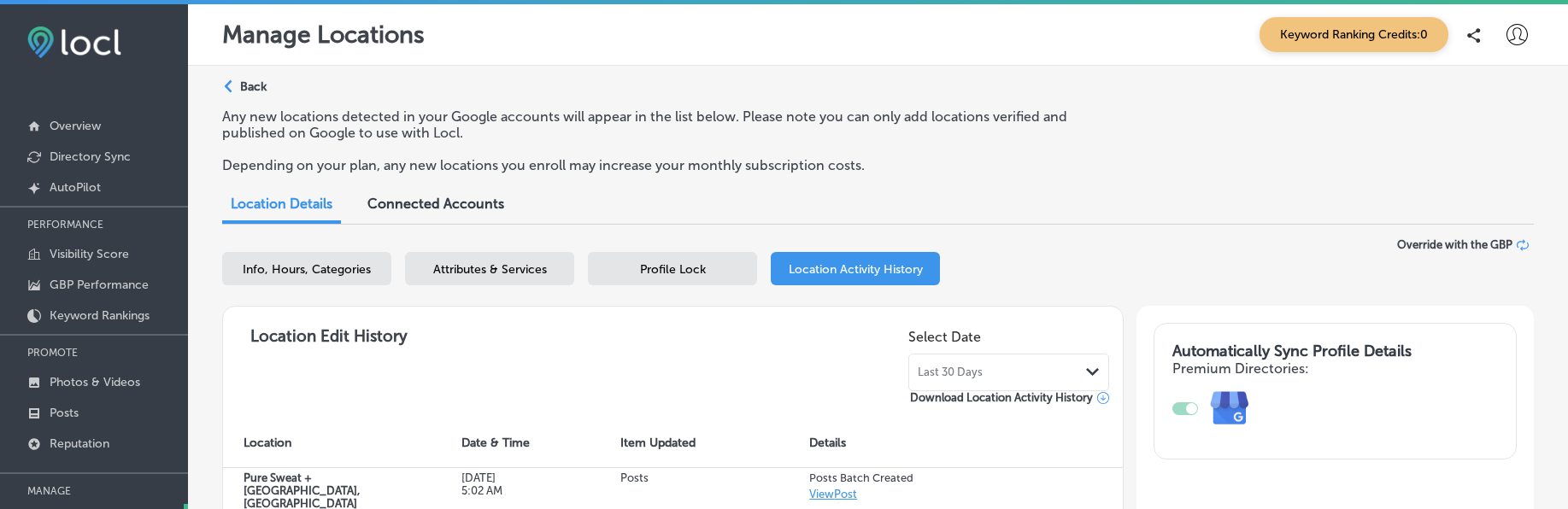
click at [669, 271] on span "Profile Lock" at bounding box center [673, 269] width 66 height 15
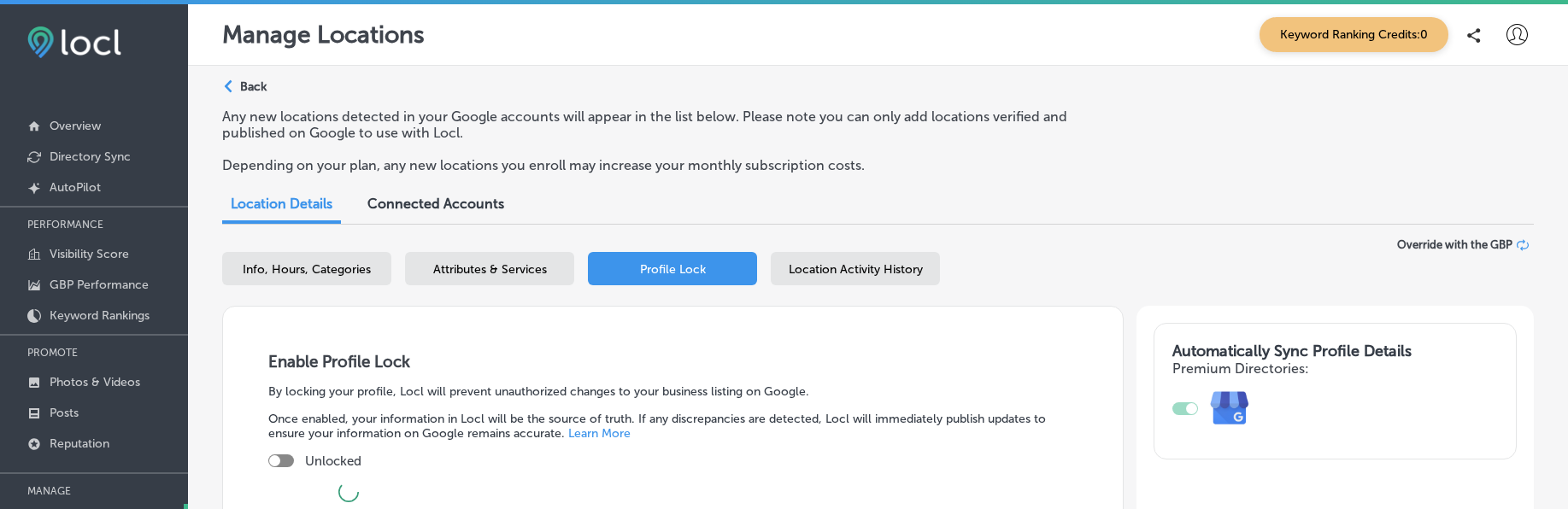
click at [516, 264] on span "Attributes & Services" at bounding box center [490, 269] width 113 height 15
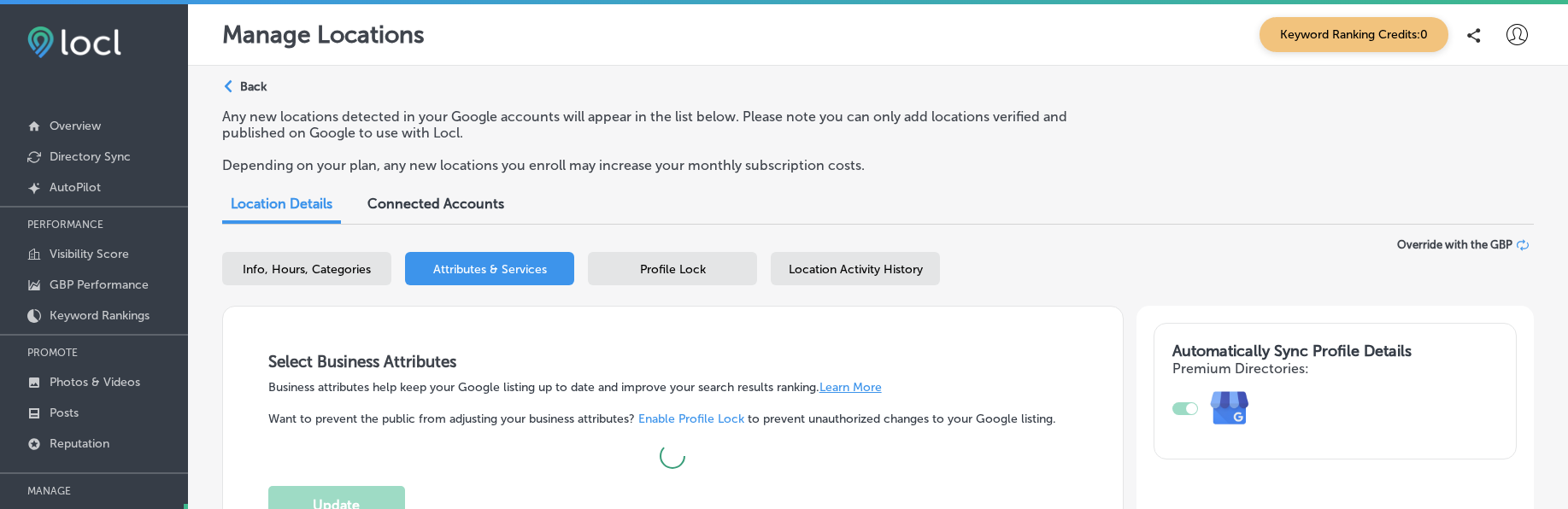
click at [348, 267] on span "Info, Hours, Categories" at bounding box center [306, 269] width 128 height 15
select select "US"
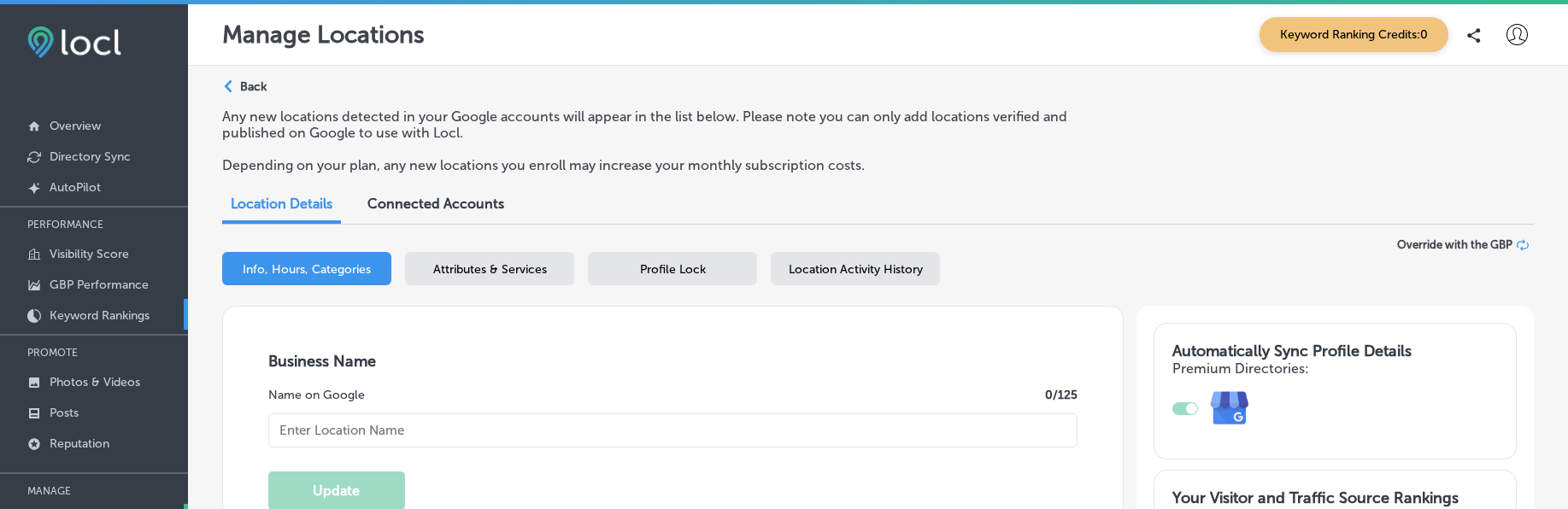
click at [36, 324] on link "Keyword Rankings" at bounding box center [94, 314] width 188 height 31
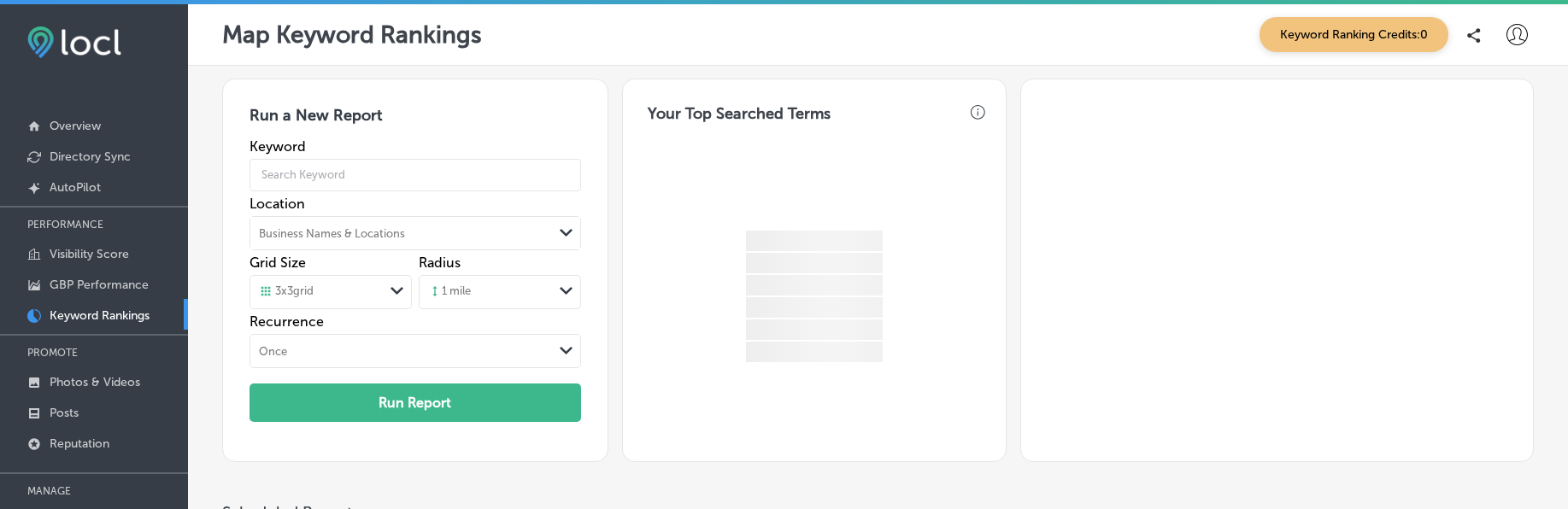
click at [83, 272] on link "GBP Performance" at bounding box center [94, 283] width 188 height 31
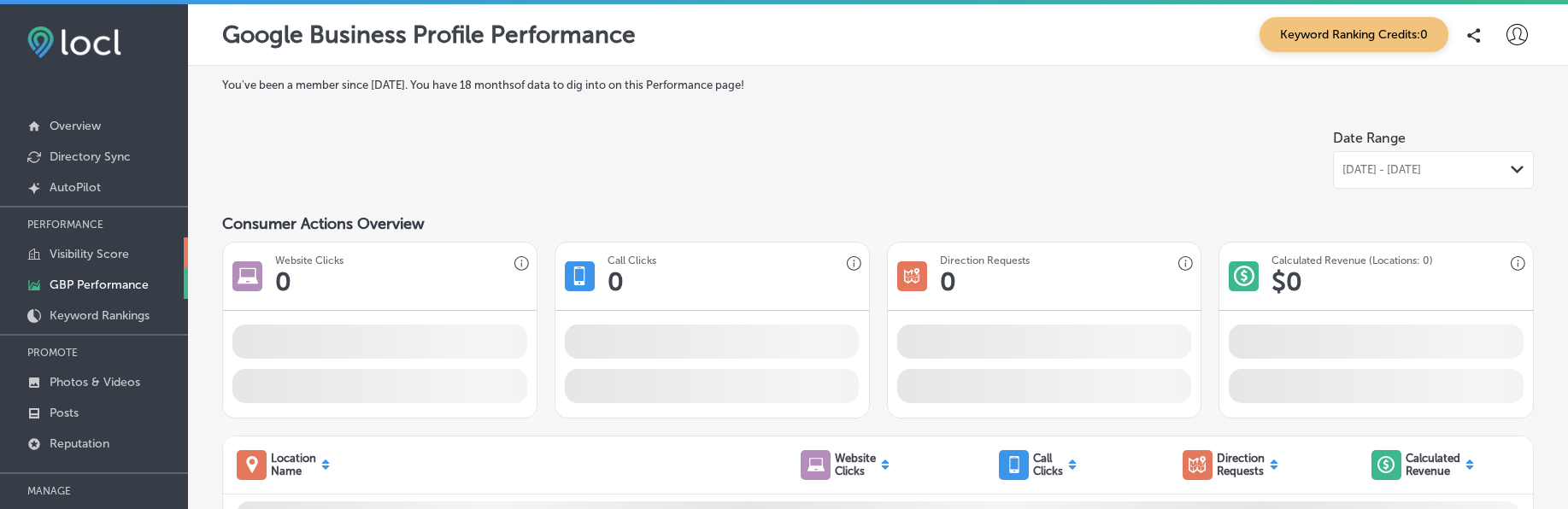
click at [72, 248] on p "Visibility Score" at bounding box center [89, 254] width 80 height 15
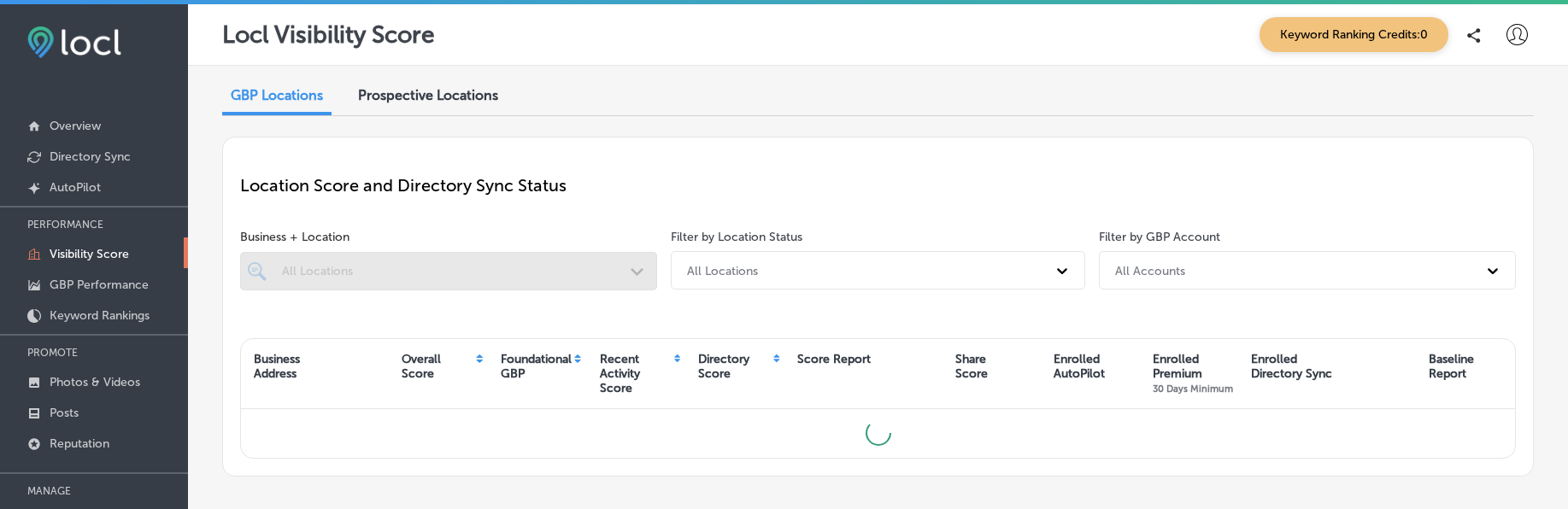
click at [73, 344] on p "PROMOTE" at bounding box center [94, 352] width 188 height 26
click at [87, 379] on p "Photos & Videos" at bounding box center [95, 382] width 91 height 15
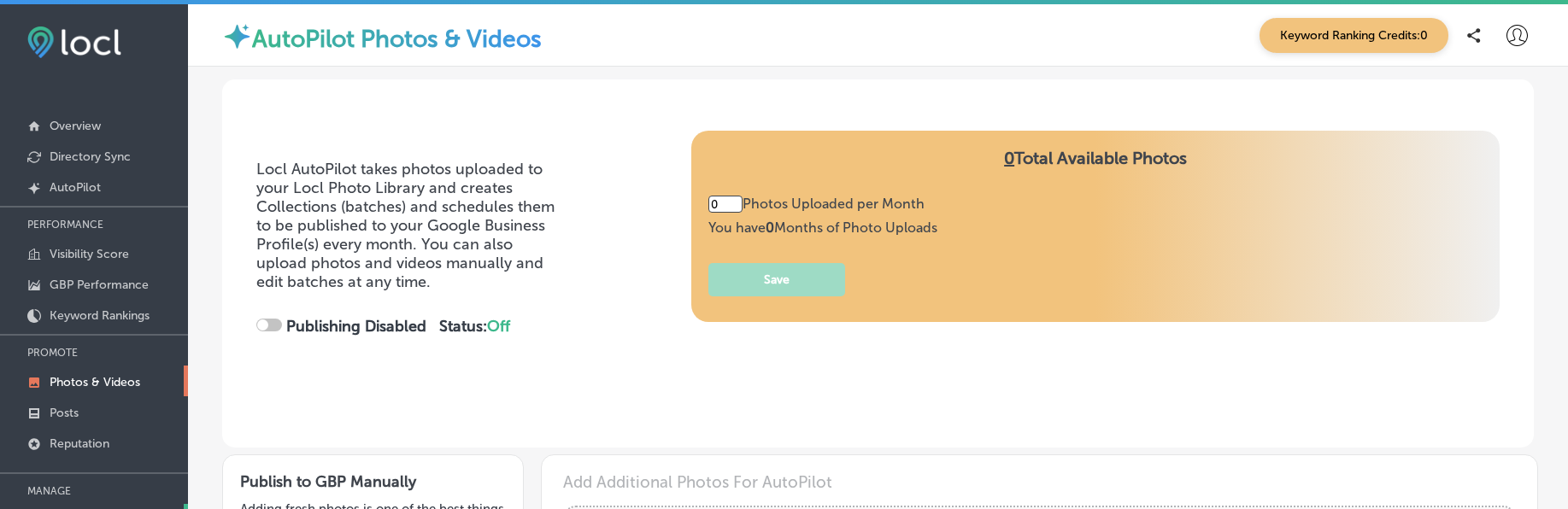
type input "5"
checkbox input "true"
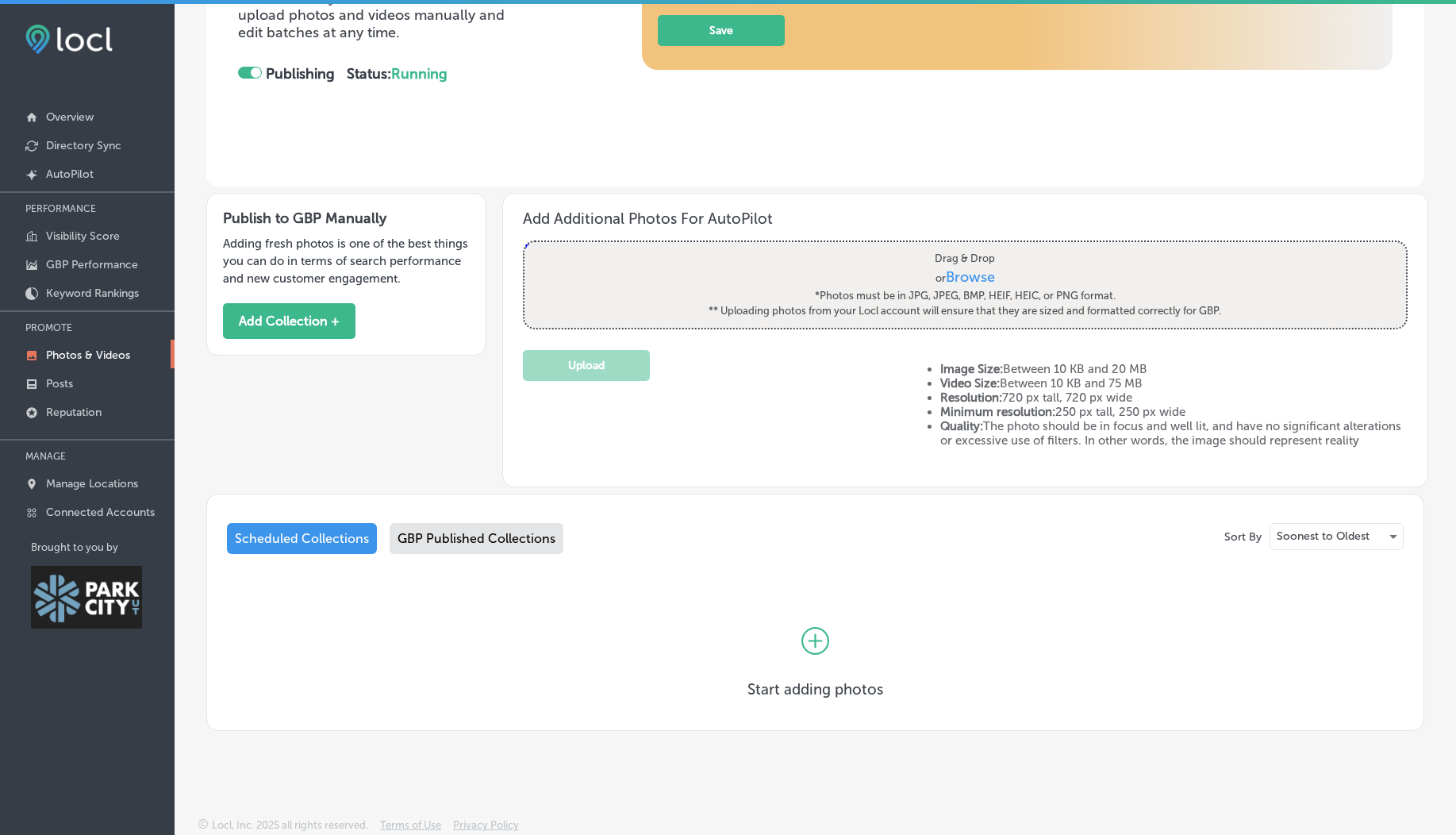
click at [466, 530] on div "GBP Published Collections" at bounding box center [476, 539] width 174 height 31
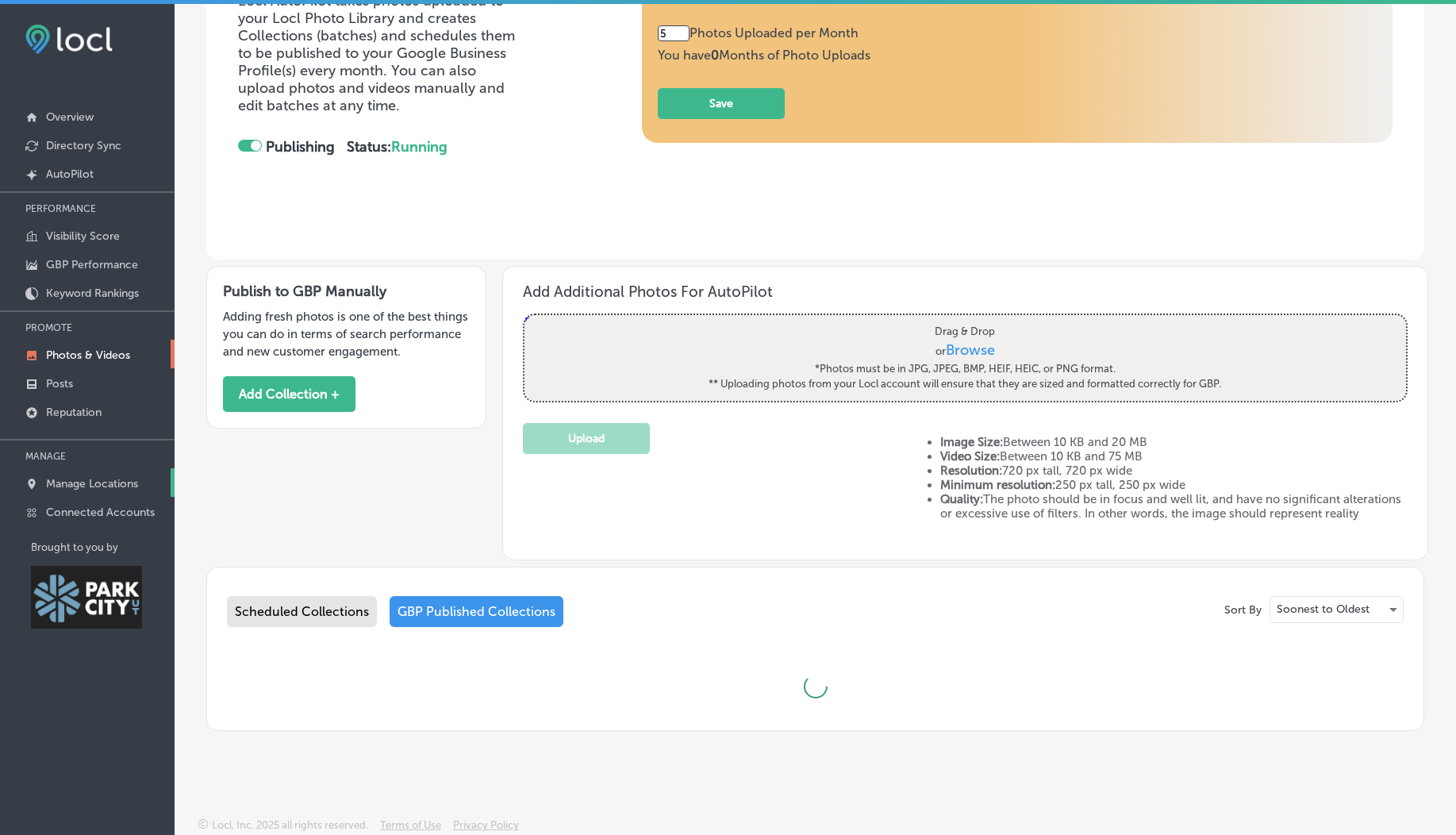
scroll to position [242, 0]
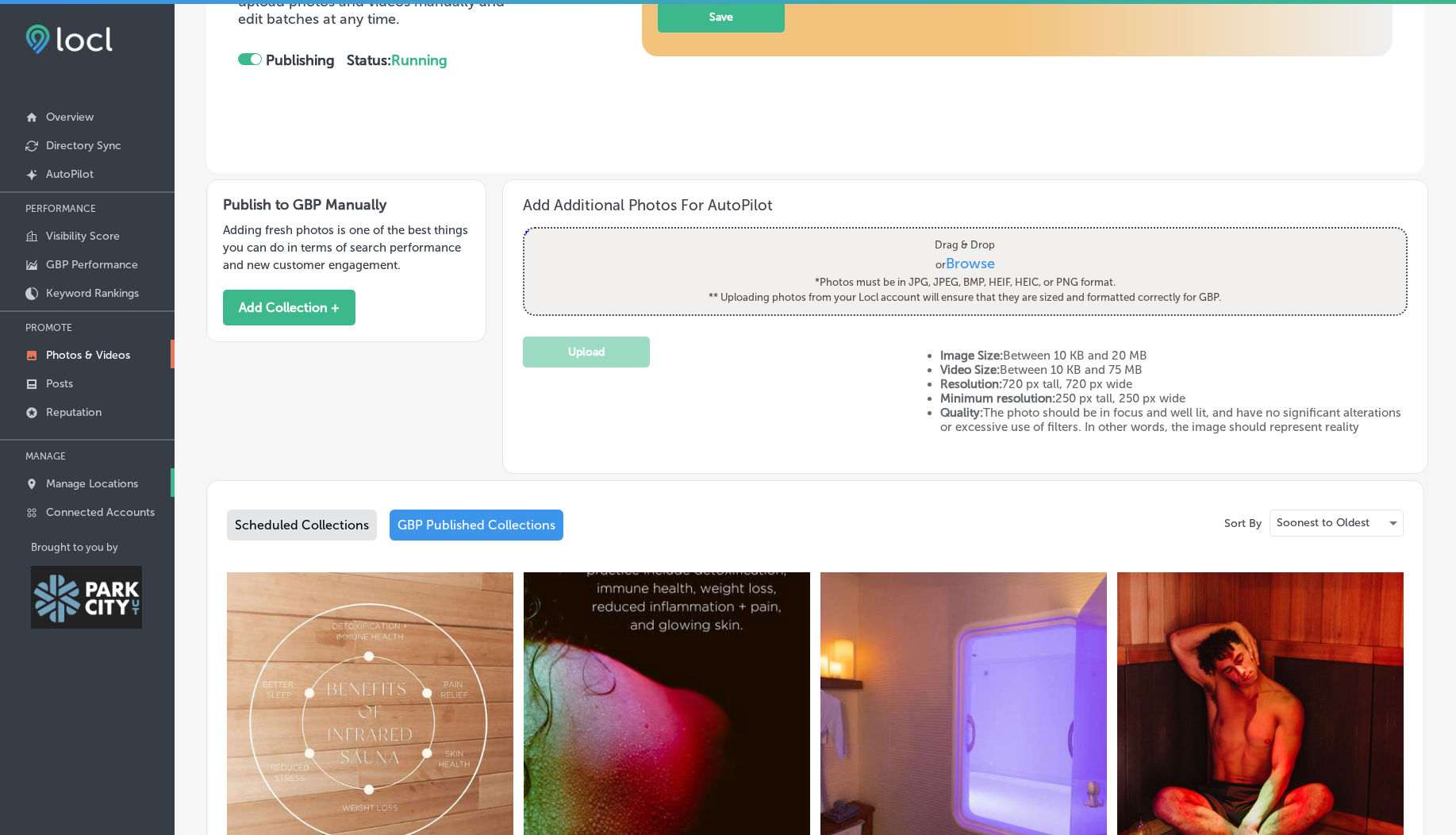
click at [81, 485] on p "Manage Locations" at bounding box center [91, 483] width 92 height 14
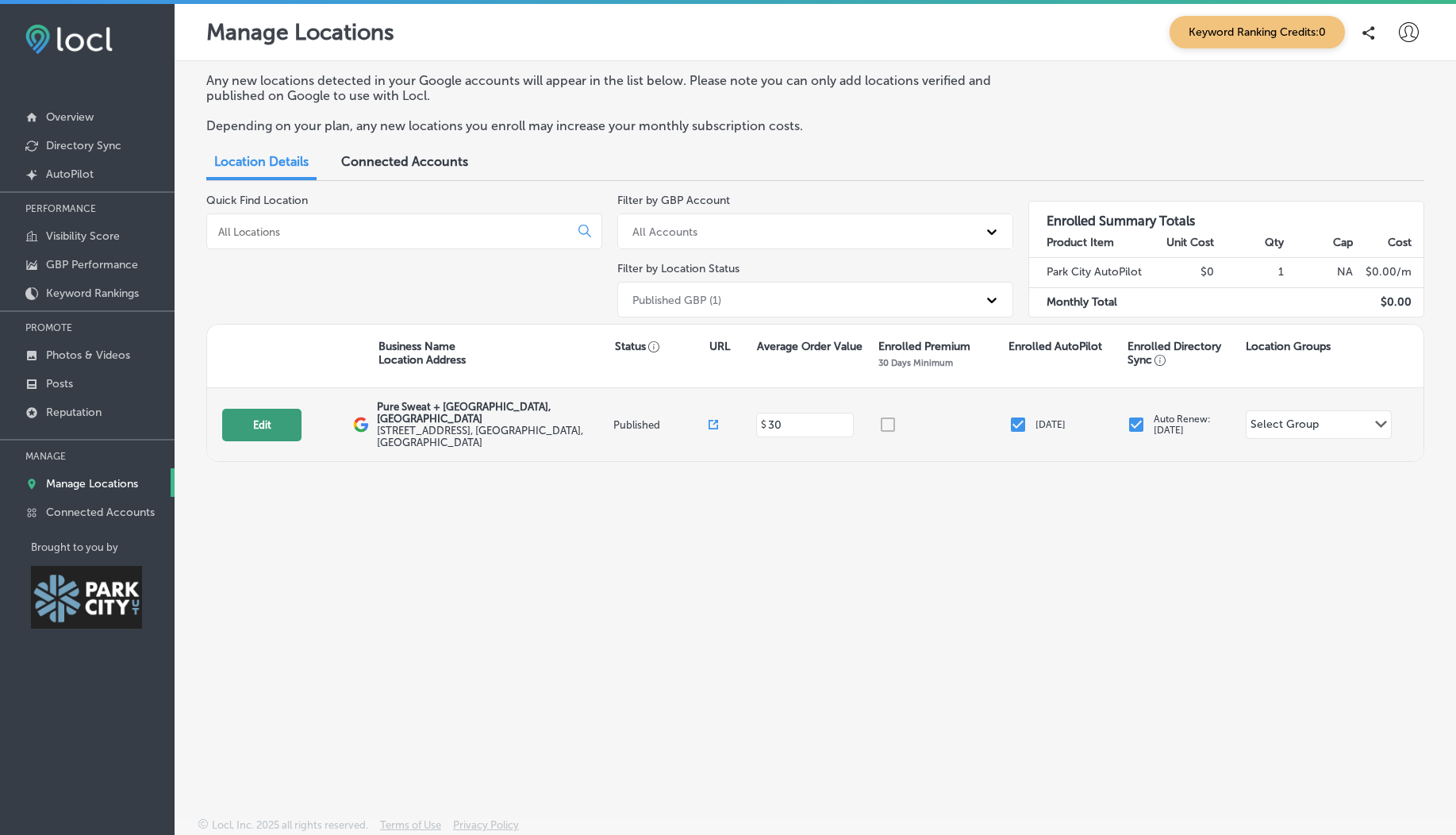
click at [248, 418] on button "Edit" at bounding box center [262, 425] width 80 height 33
select select "US"
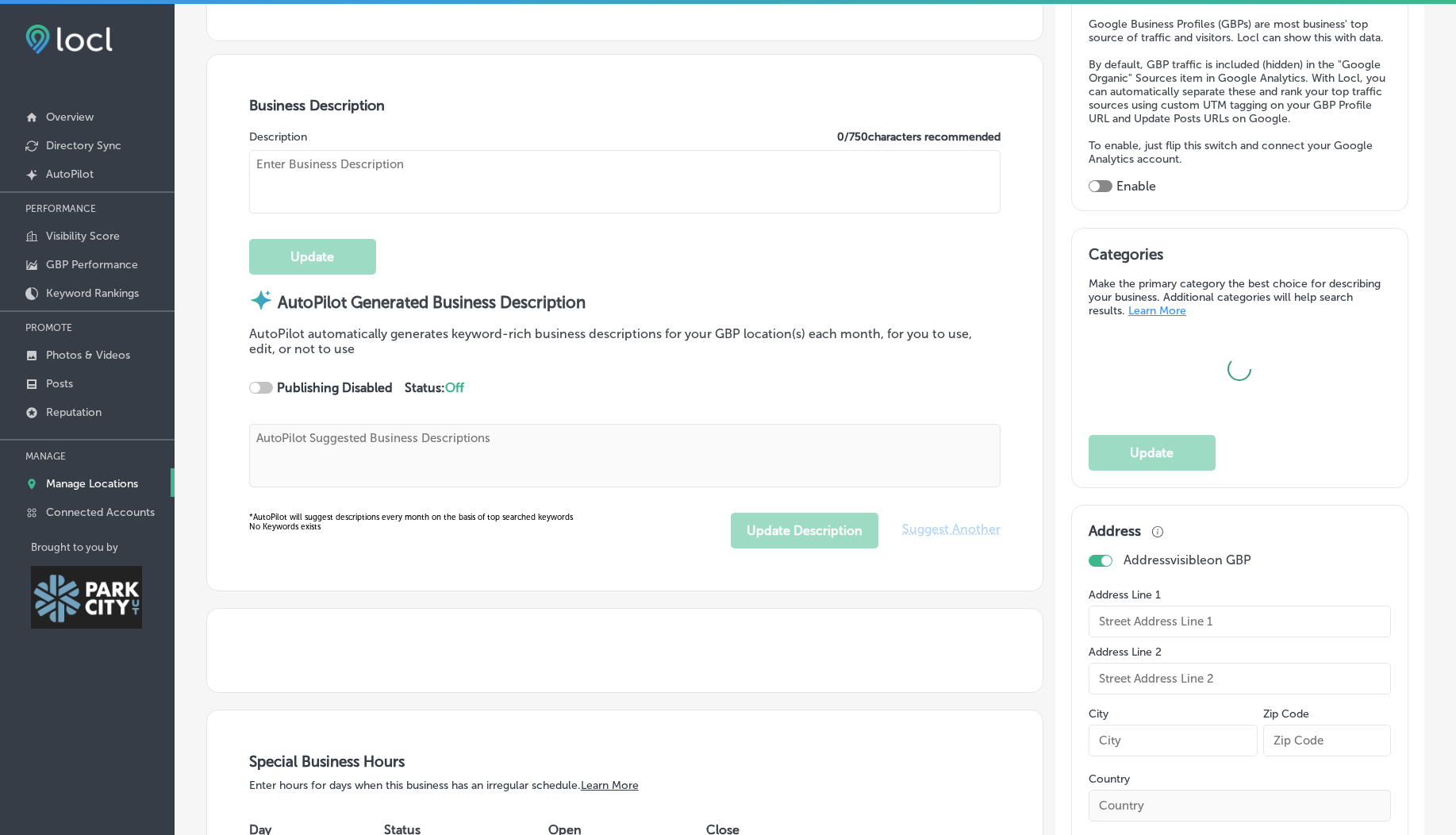
type input "Pure Sweat + [GEOGRAPHIC_DATA], [GEOGRAPHIC_DATA]"
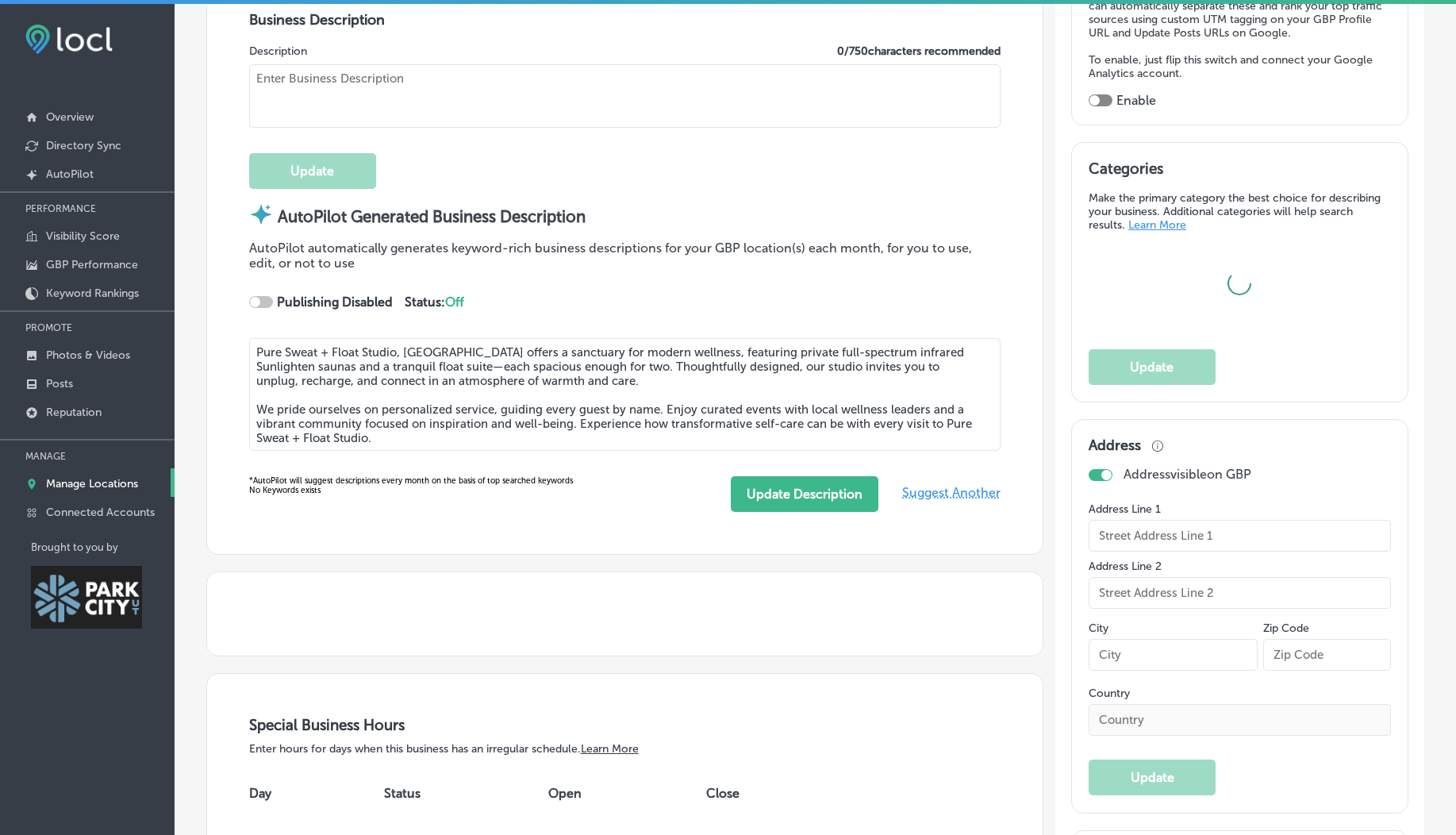
type textarea "Pure Sweat + Float Studio, [GEOGRAPHIC_DATA] offers a sanctuary for modern well…"
type input "1571 Redstone Center Dr"
type input "Suite 105"
type input "[GEOGRAPHIC_DATA]"
type input "84098"
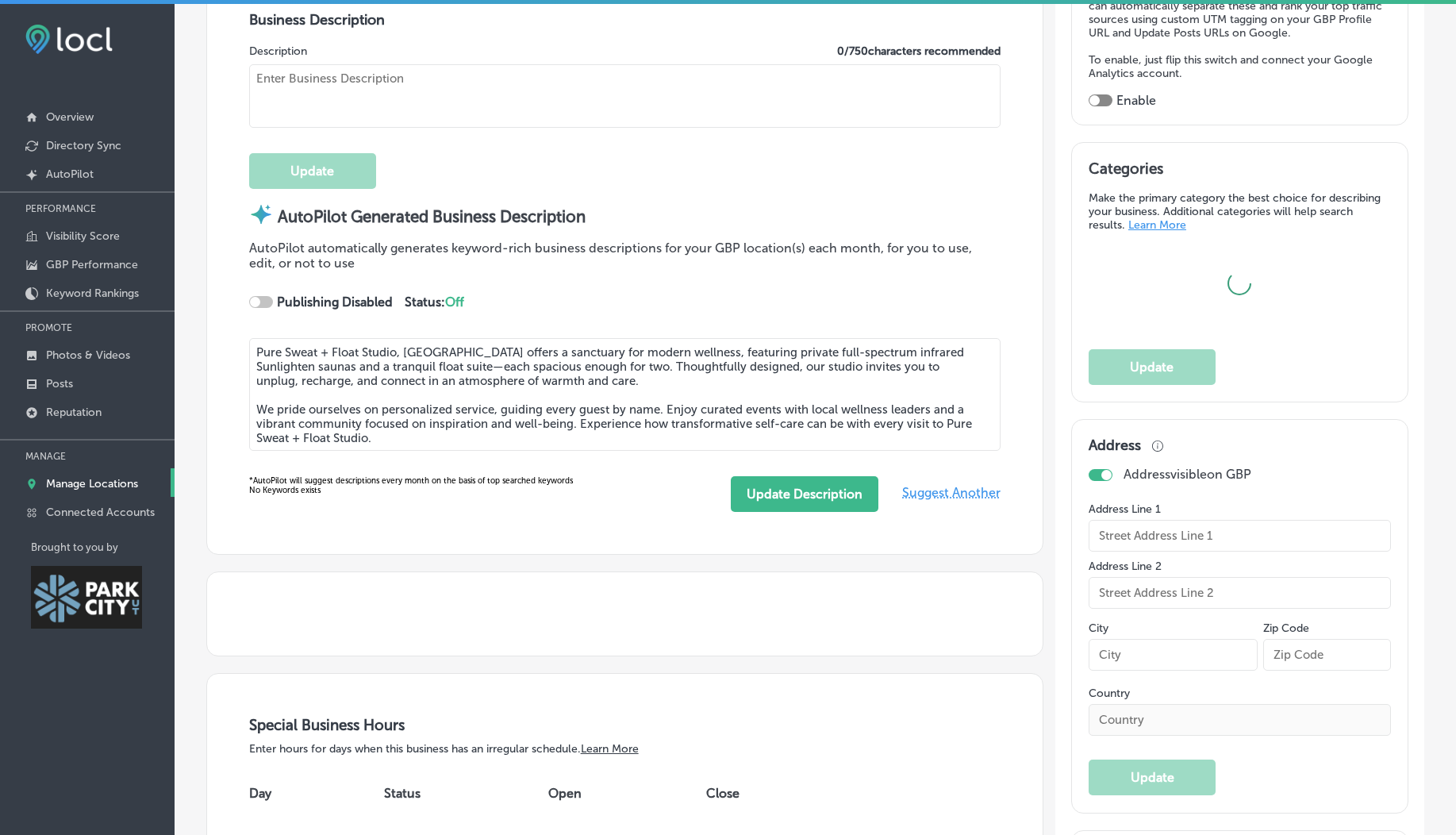
type input "US"
type input "[URL][DOMAIN_NAME][US_STATE]"
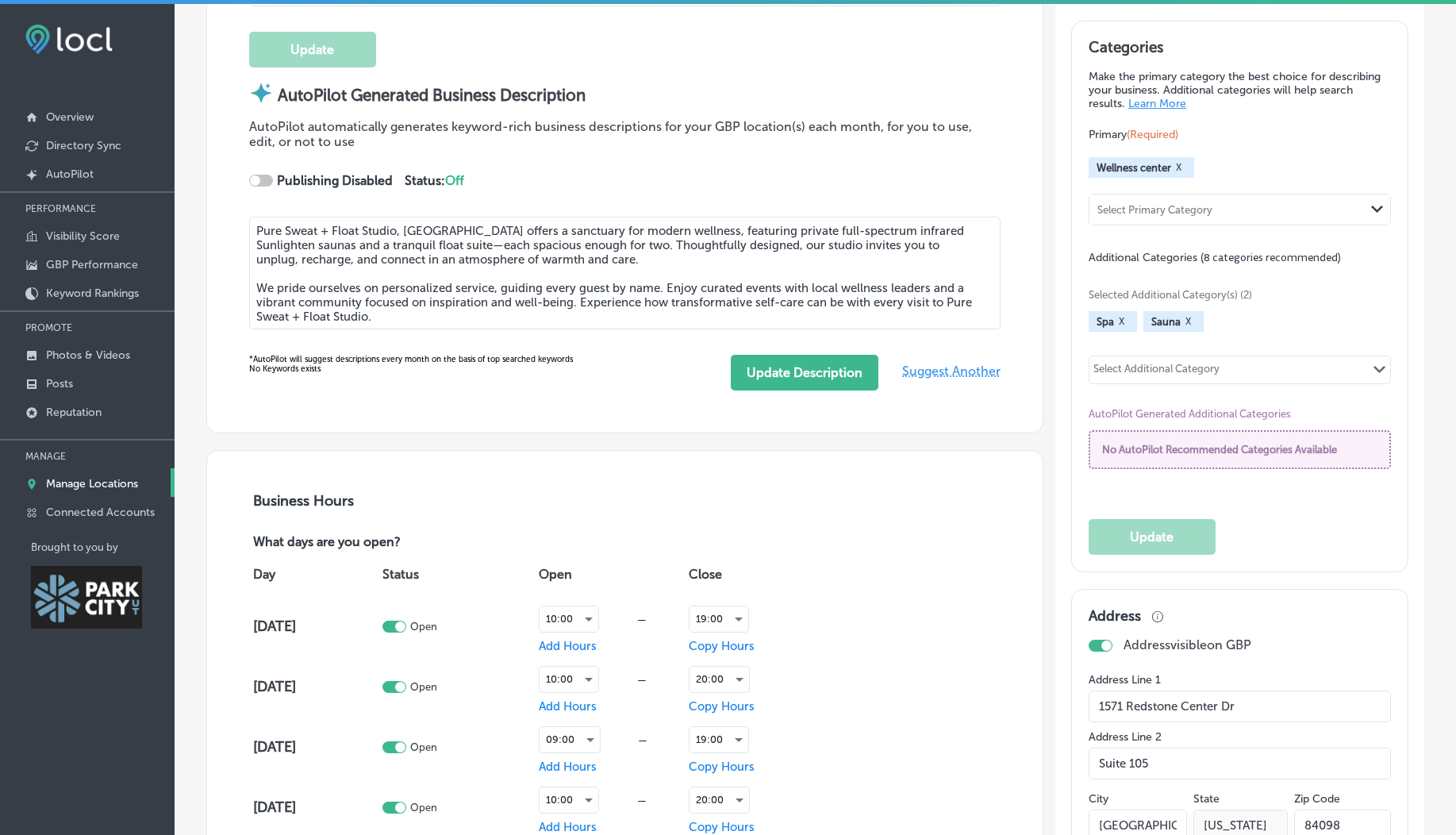
type input "30"
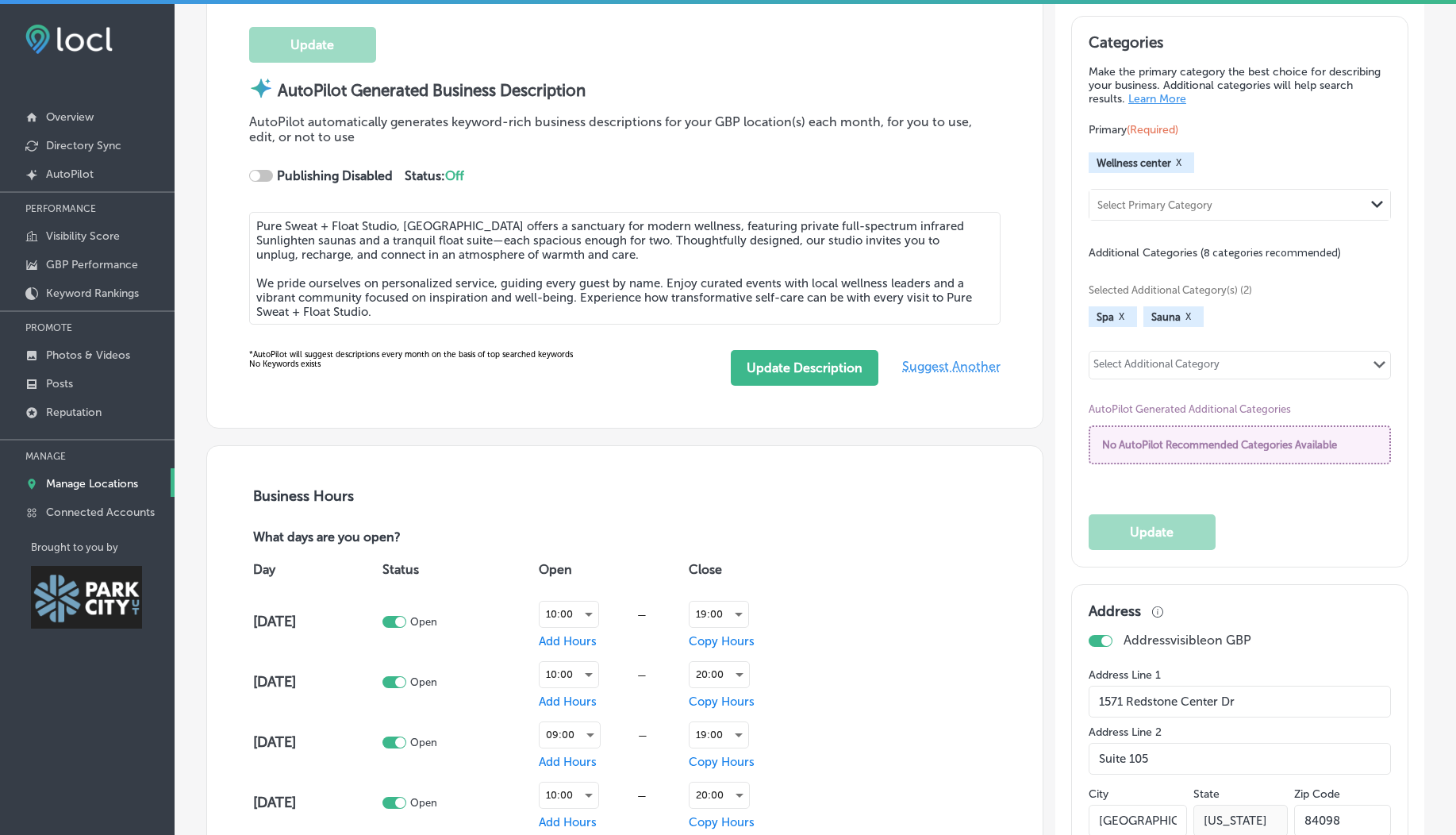
checkbox input "true"
type textarea "We offer five full-spectrum infrared Sunlighten saunas and a float suite. All o…"
type input "+1 435 602 3945"
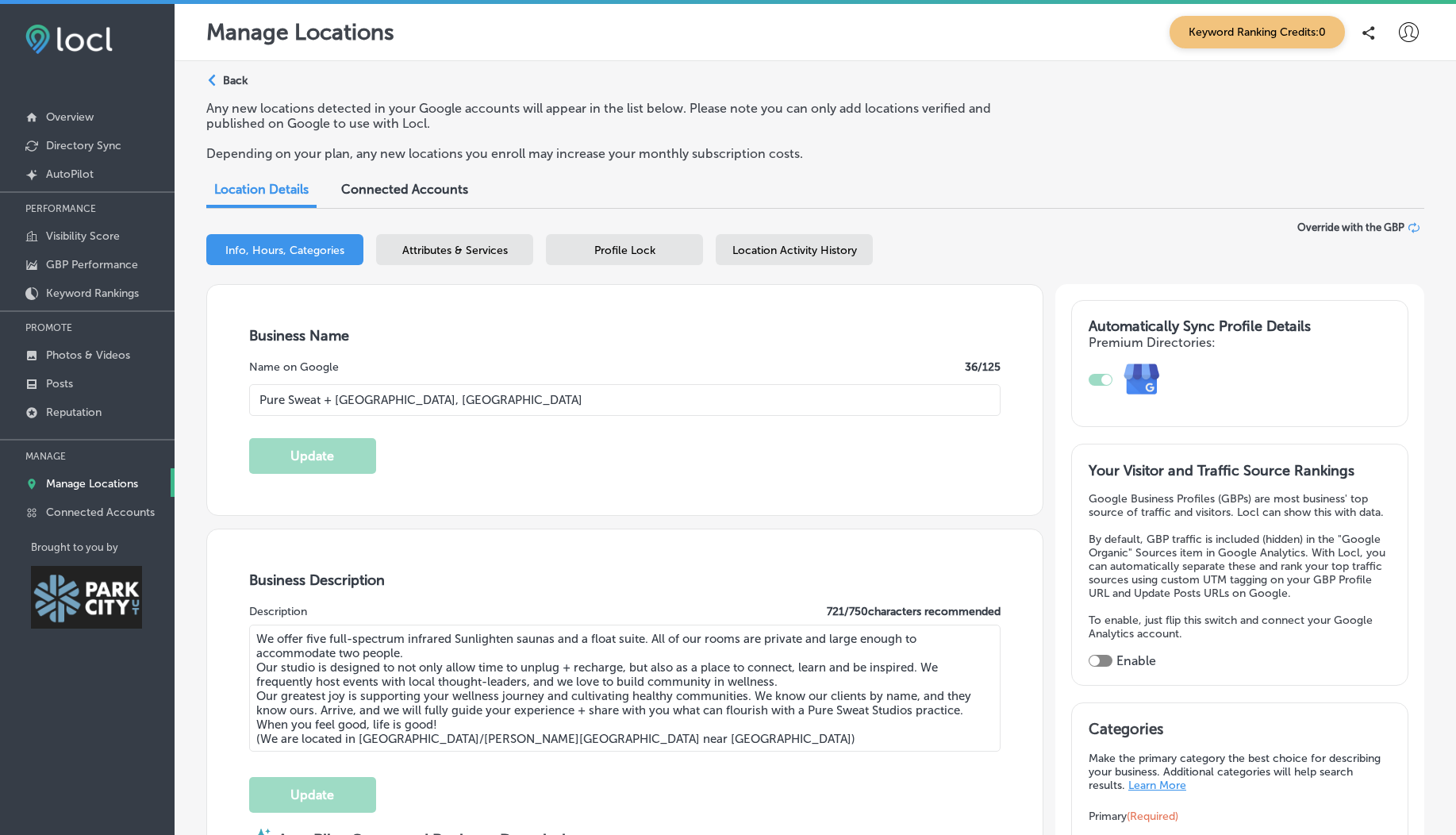
click at [480, 254] on span "Attributes & Services" at bounding box center [455, 250] width 105 height 14
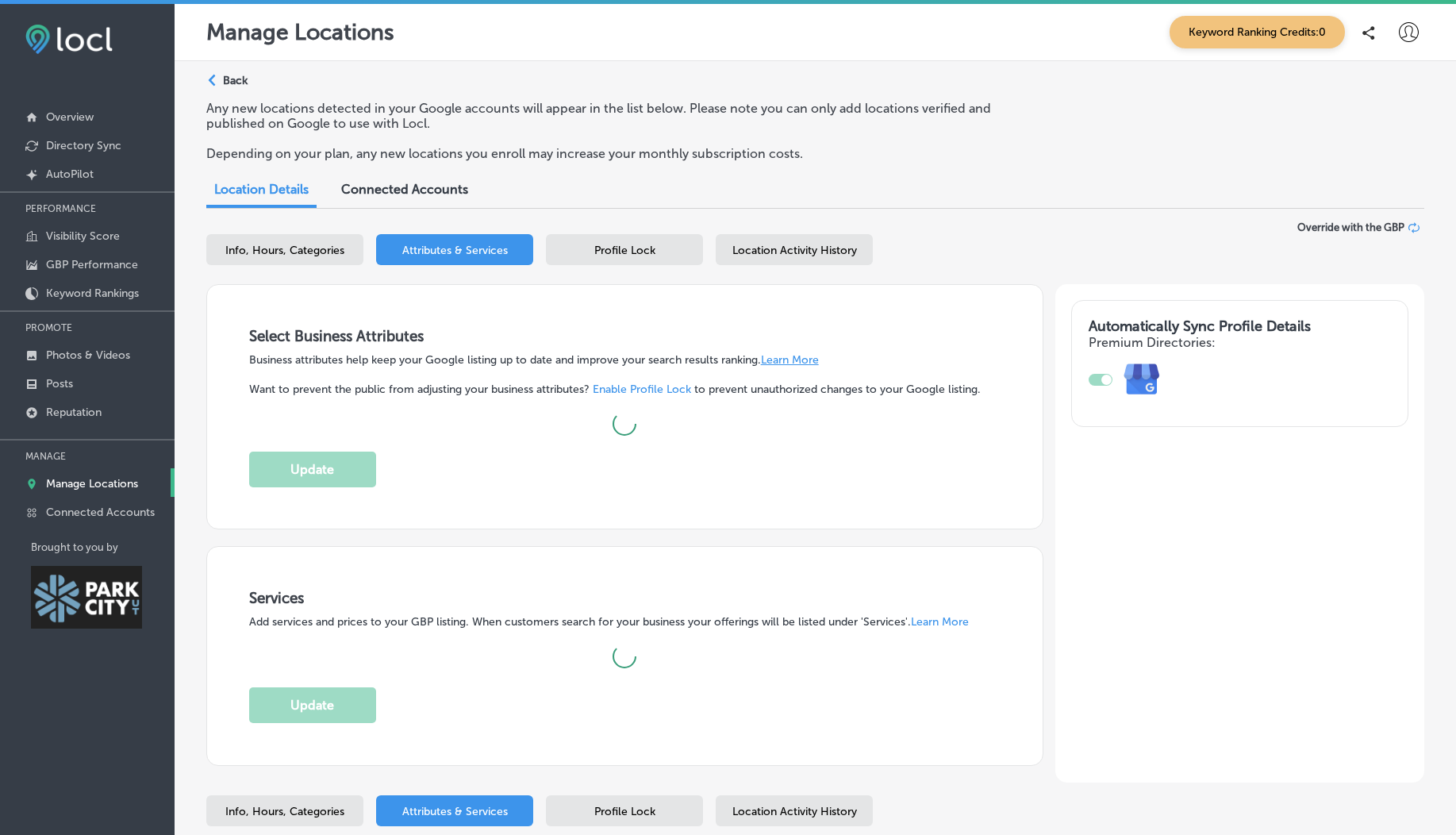
click at [605, 255] on span "Profile Lock" at bounding box center [625, 250] width 61 height 14
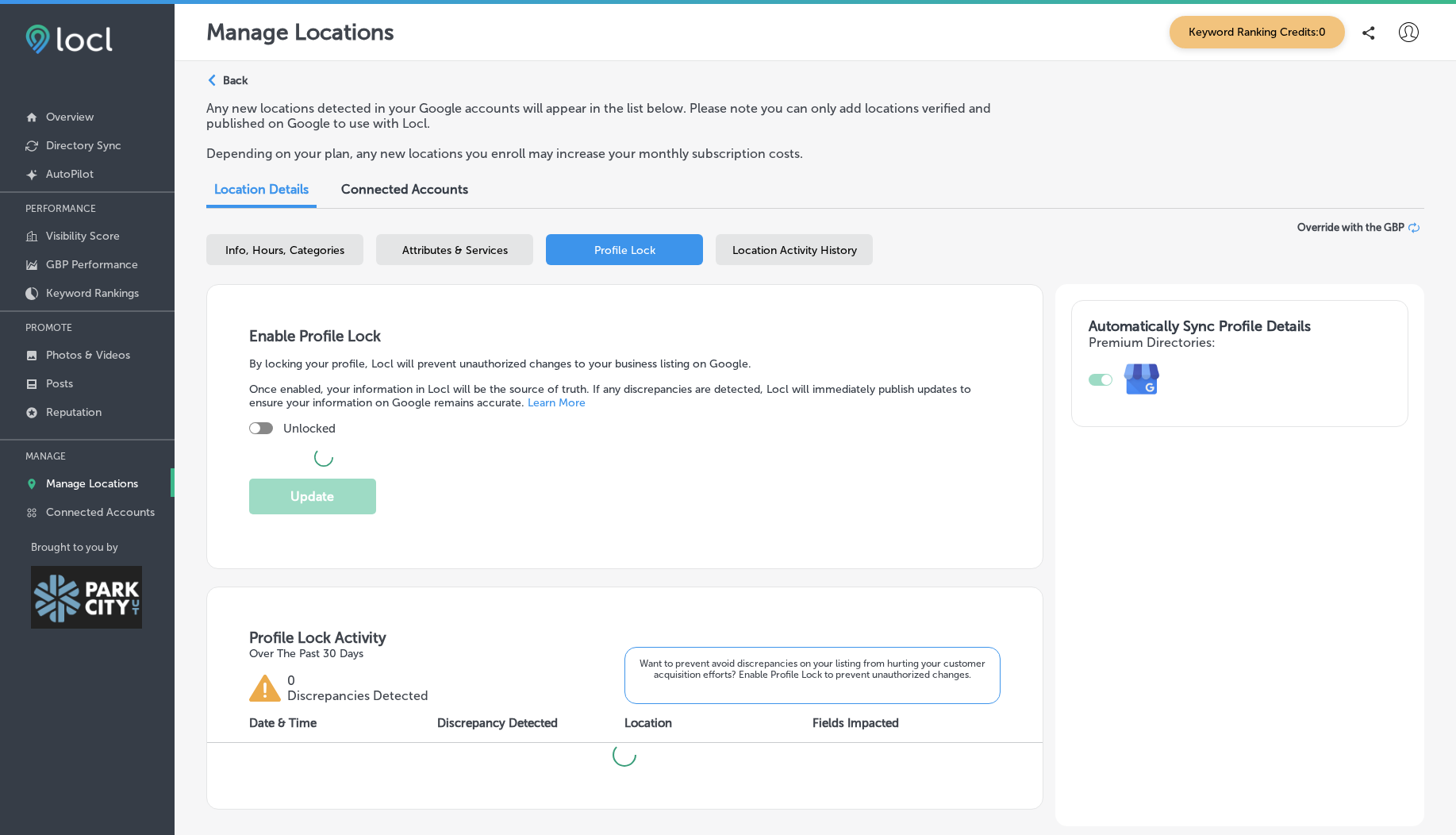
click at [774, 257] on div "Location Activity History" at bounding box center [795, 250] width 157 height 31
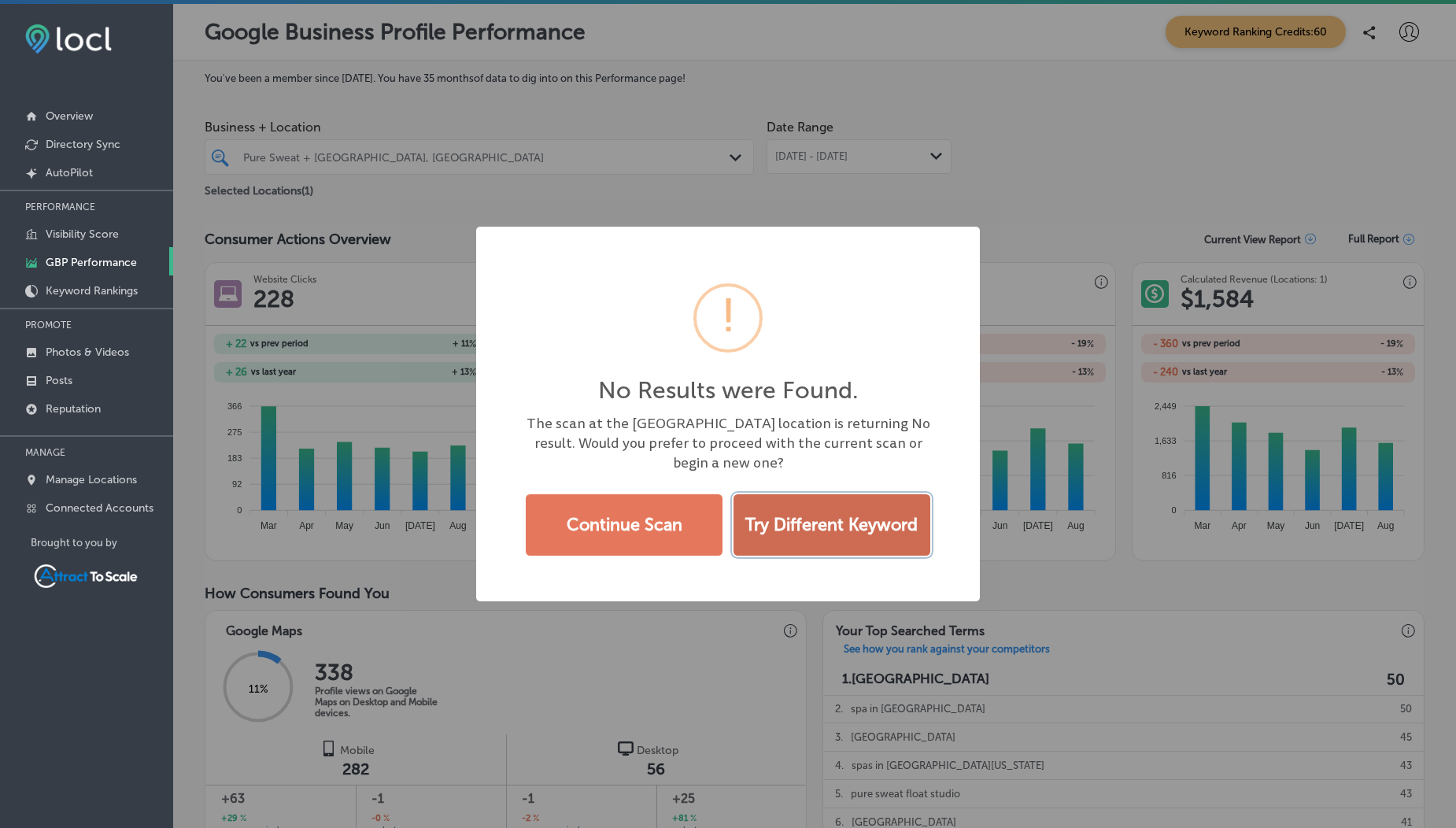
click at [855, 537] on button "Try Different Keyword" at bounding box center [832, 525] width 197 height 62
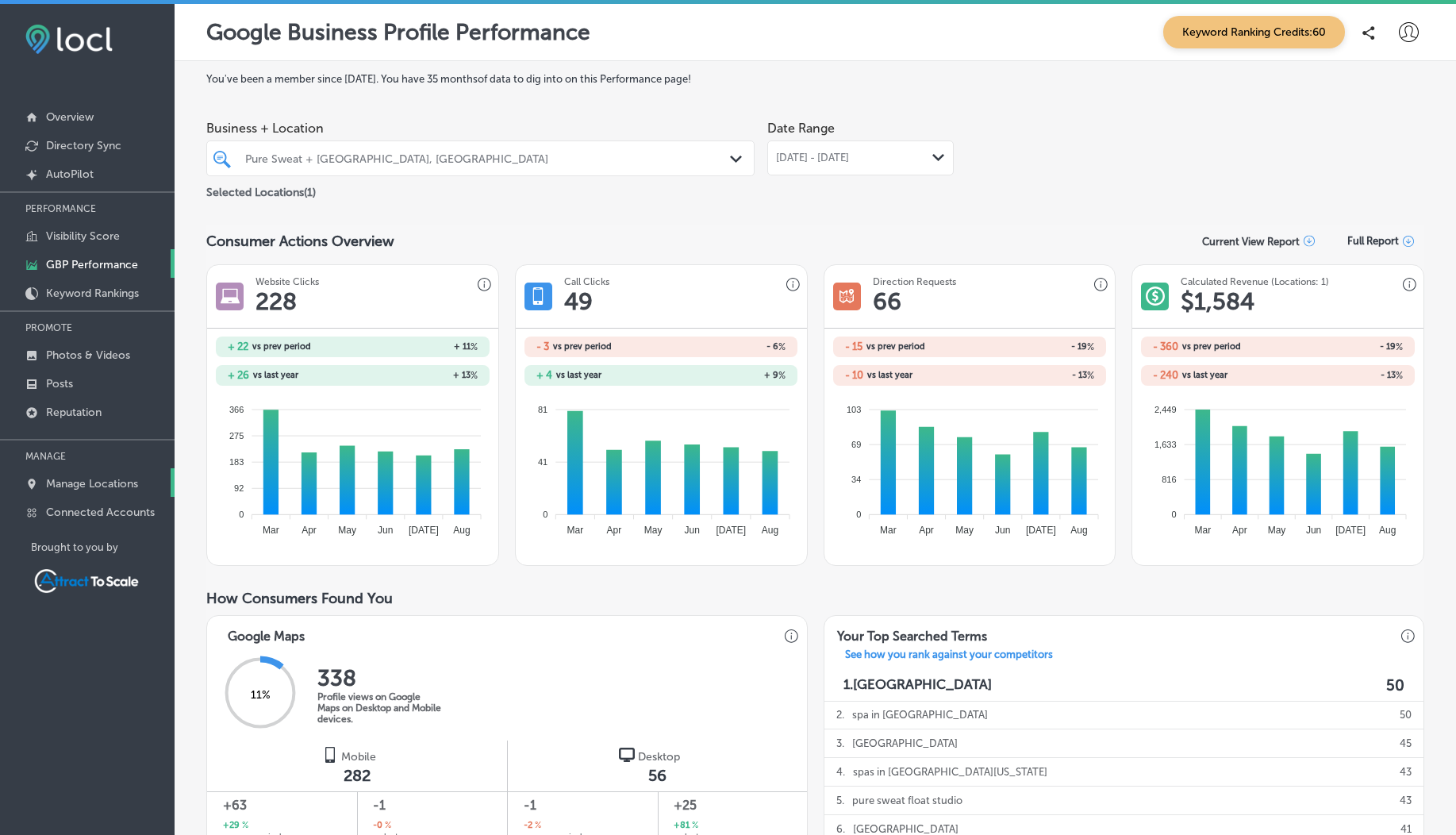
click at [103, 471] on link "Manage Locations" at bounding box center [87, 482] width 175 height 28
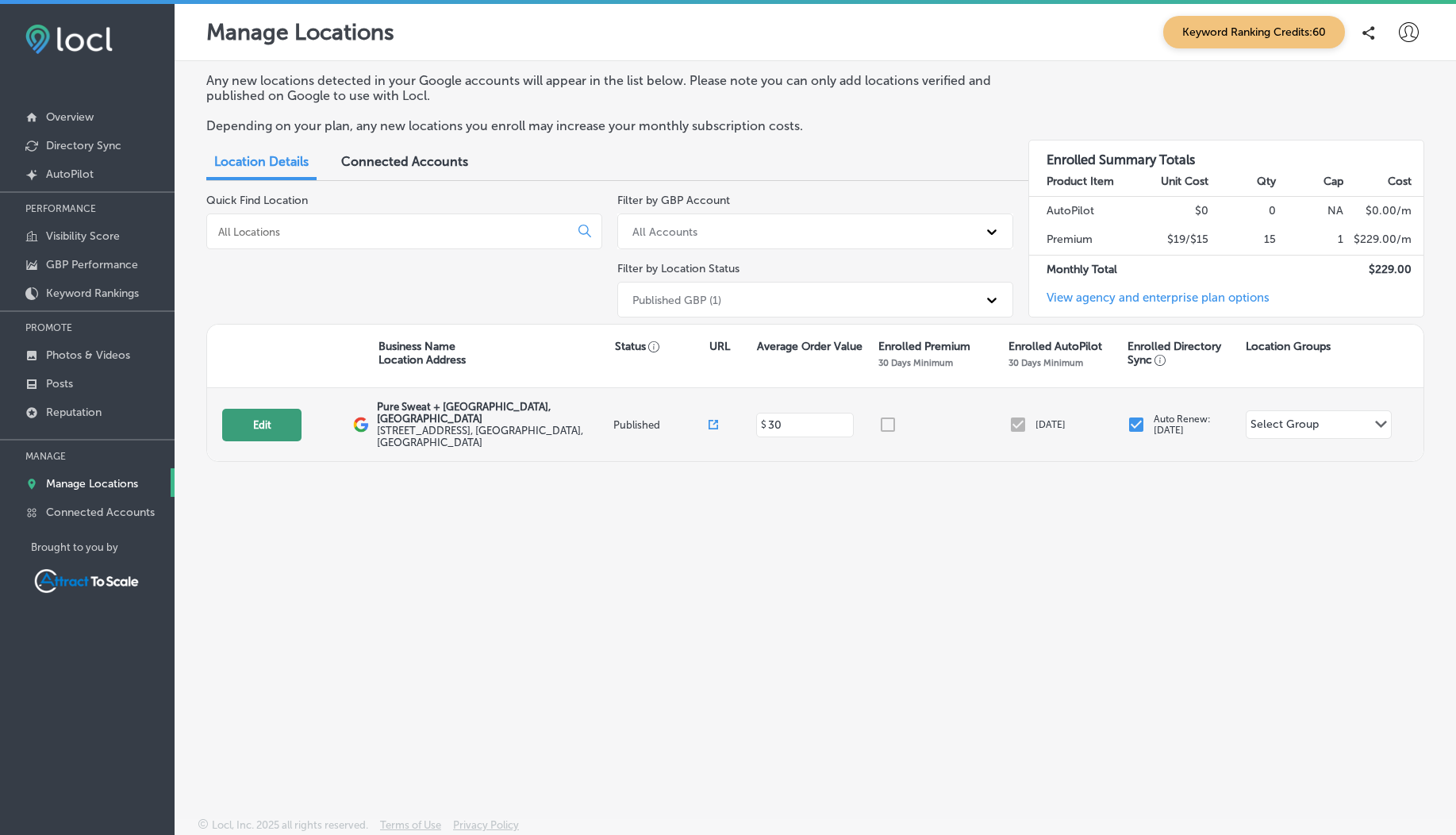
click at [259, 413] on button "Edit" at bounding box center [262, 425] width 80 height 33
select select "US"
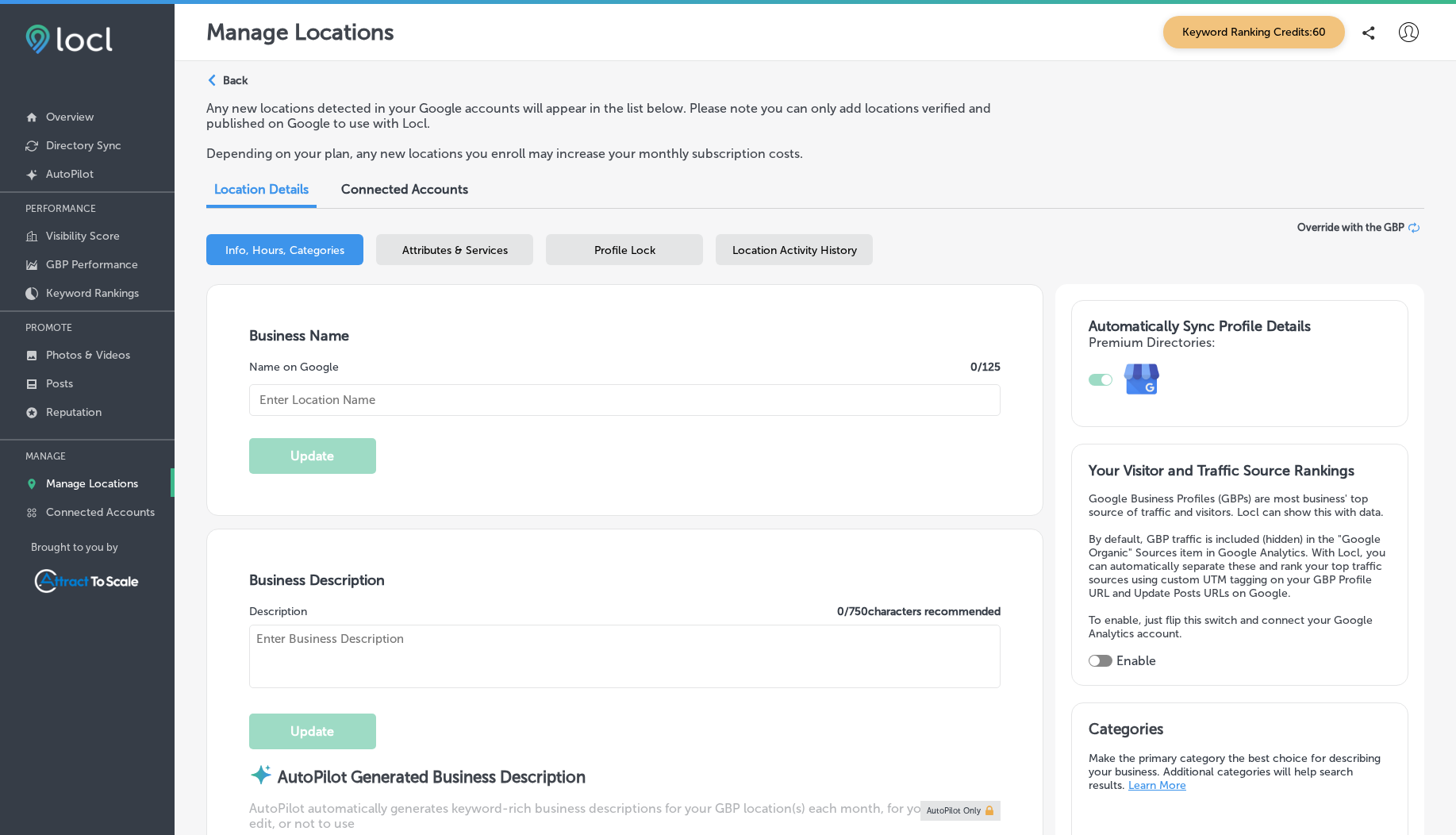
type input "Pure Sweat + [GEOGRAPHIC_DATA], [GEOGRAPHIC_DATA]"
type textarea "Pure Sweat + Float Studio, [GEOGRAPHIC_DATA] offers a sanctuary for modern well…"
type input "1571 Redstone Center Dr"
type input "Suite 105"
type input "[GEOGRAPHIC_DATA]"
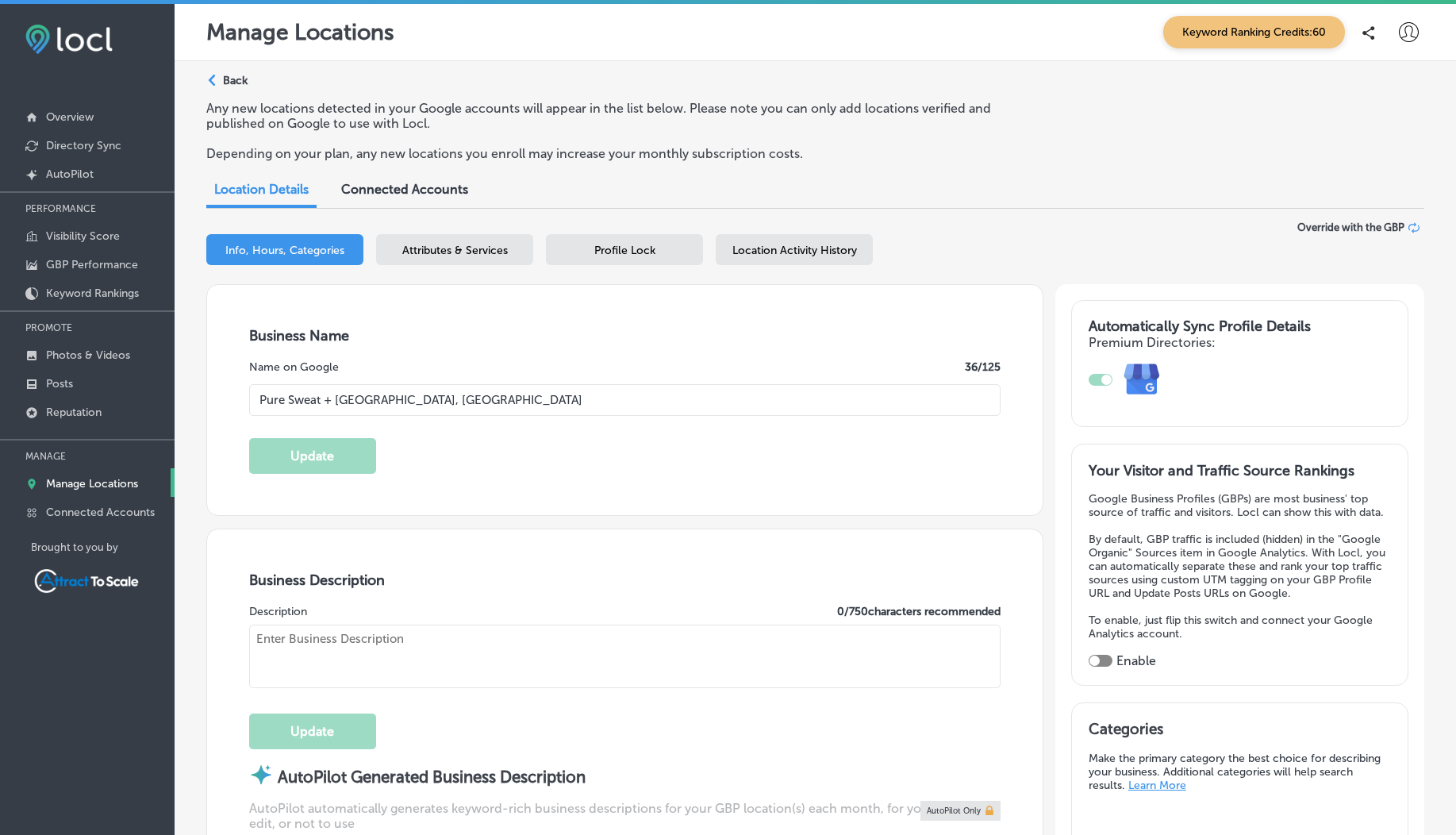
type input "84098"
type input "US"
type input "[URL][DOMAIN_NAME][US_STATE]"
click at [452, 256] on span "Attributes & Services" at bounding box center [455, 250] width 105 height 14
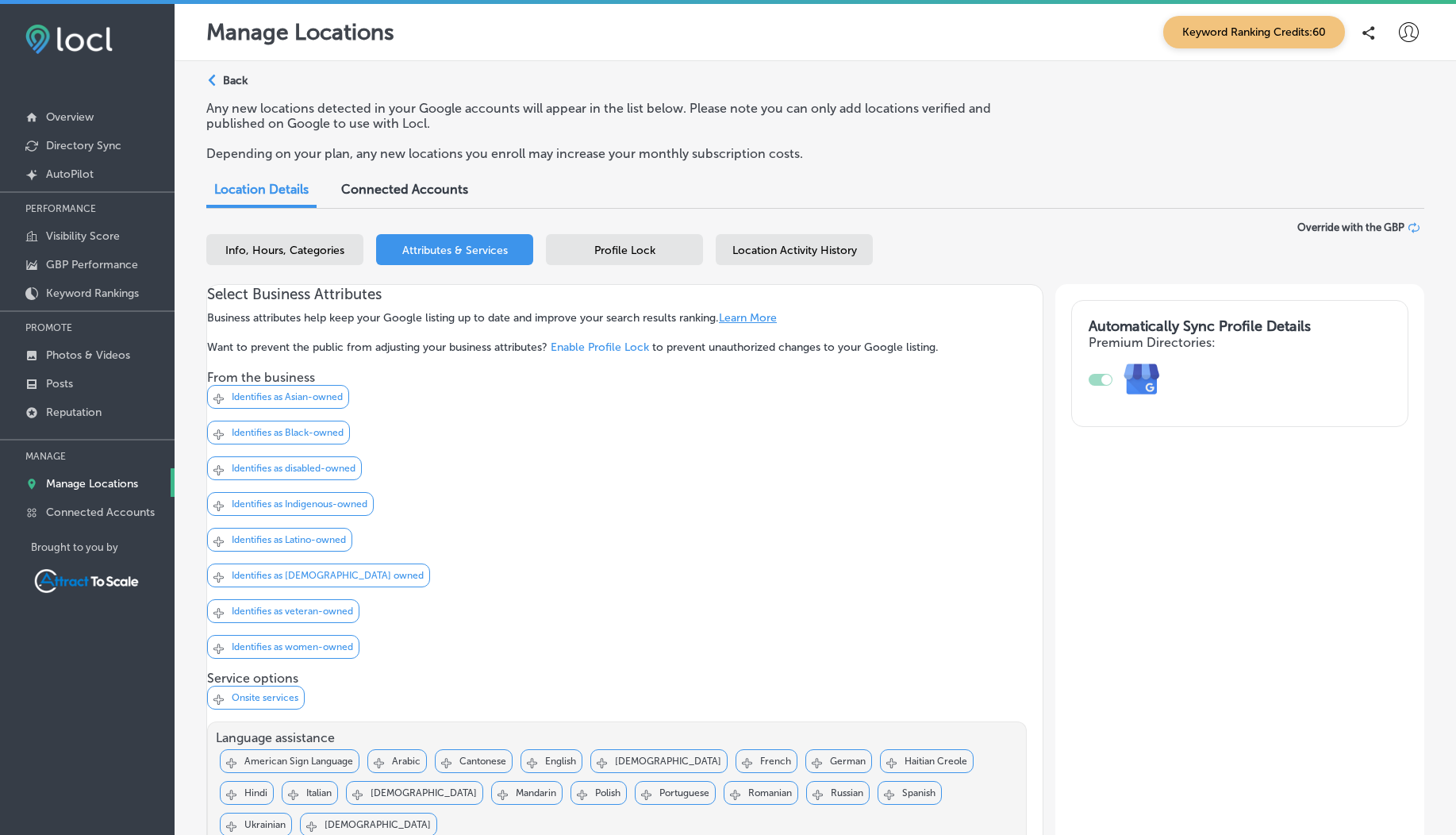
click at [636, 257] on div "Profile Lock" at bounding box center [625, 250] width 157 height 31
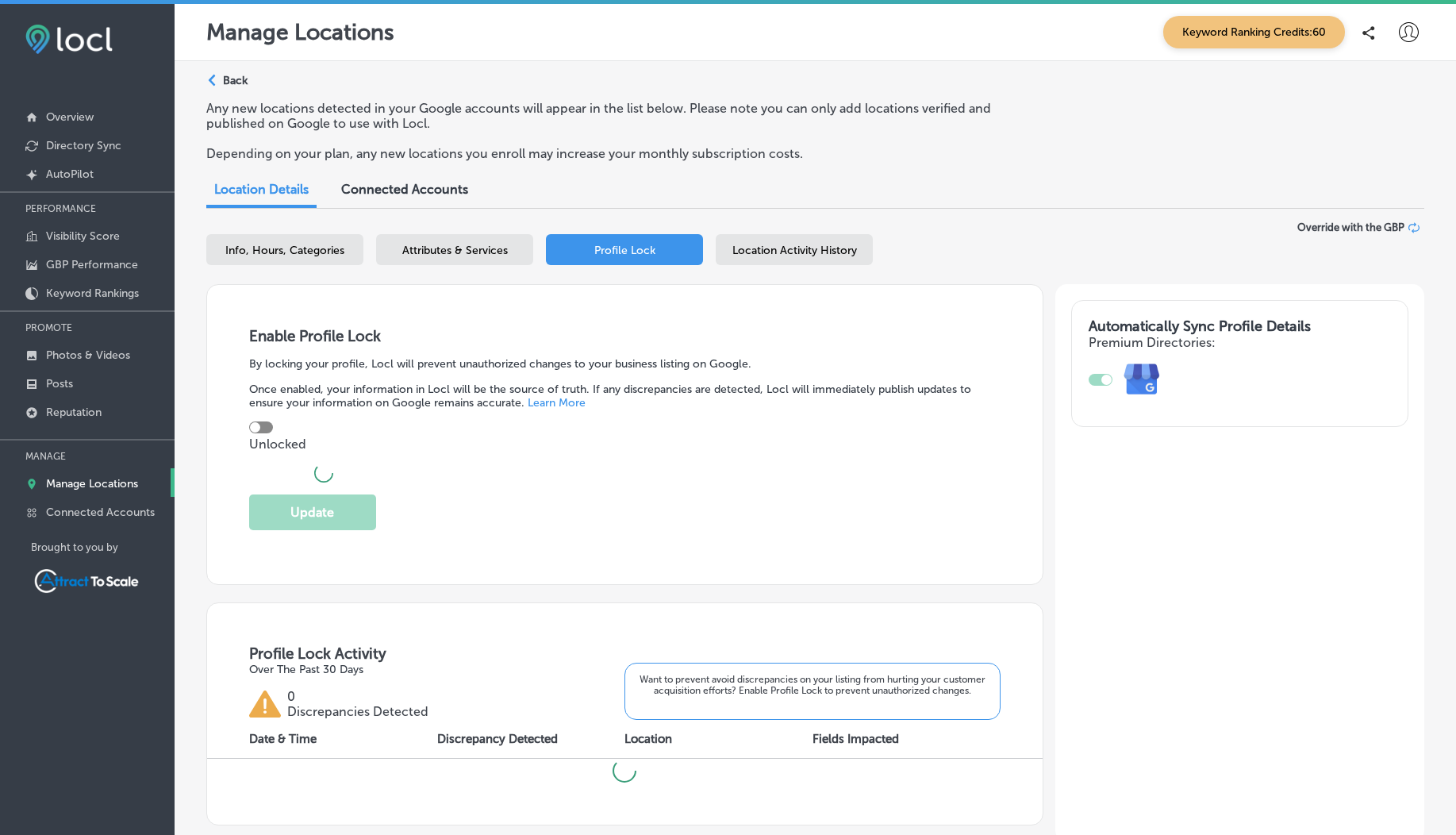
checkbox input "true"
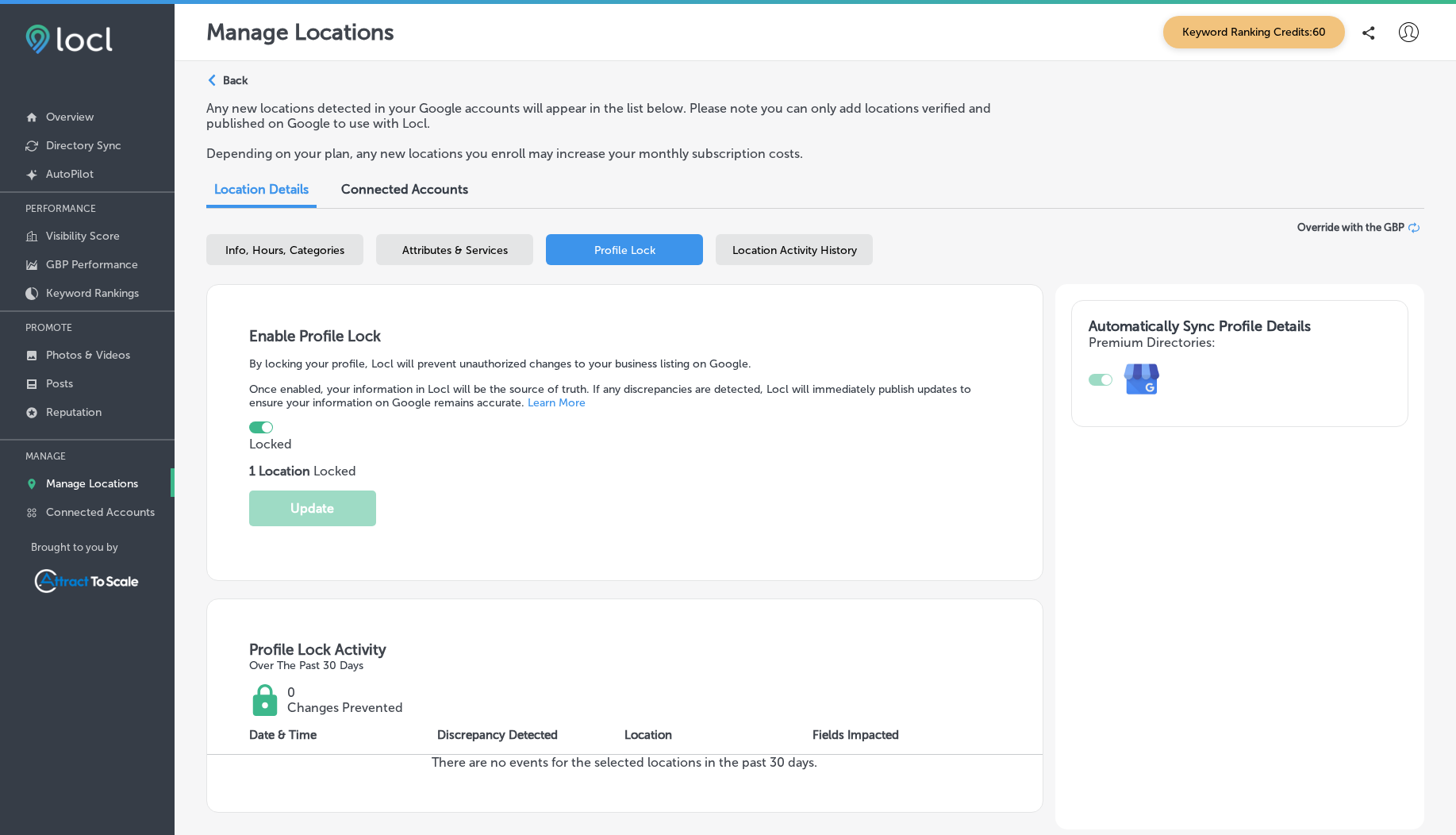
click at [800, 260] on div "Location Activity History" at bounding box center [795, 250] width 157 height 31
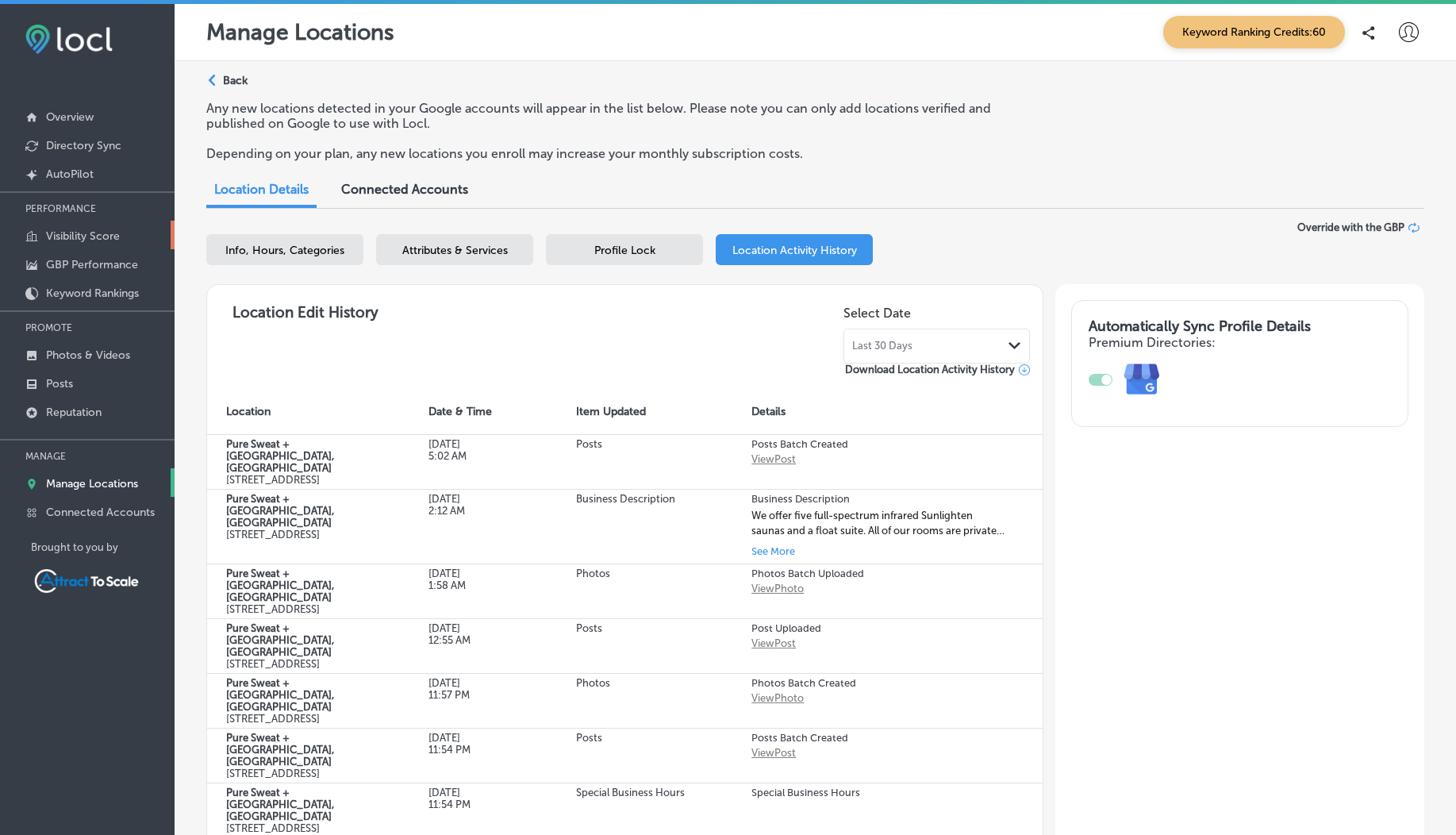
click at [68, 238] on p "Visibility Score" at bounding box center [82, 236] width 74 height 14
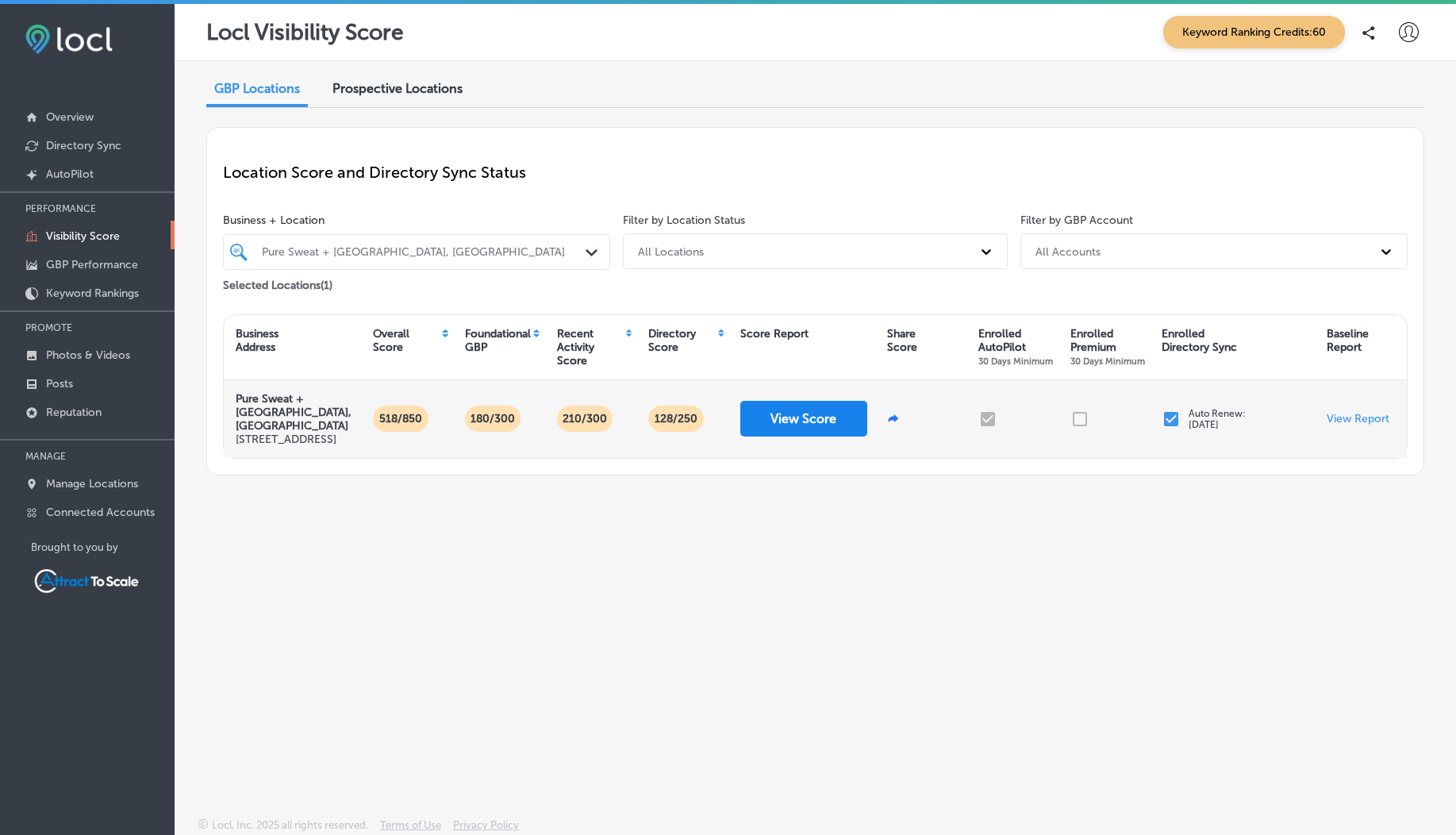
click at [820, 434] on button "View Score" at bounding box center [804, 418] width 127 height 36
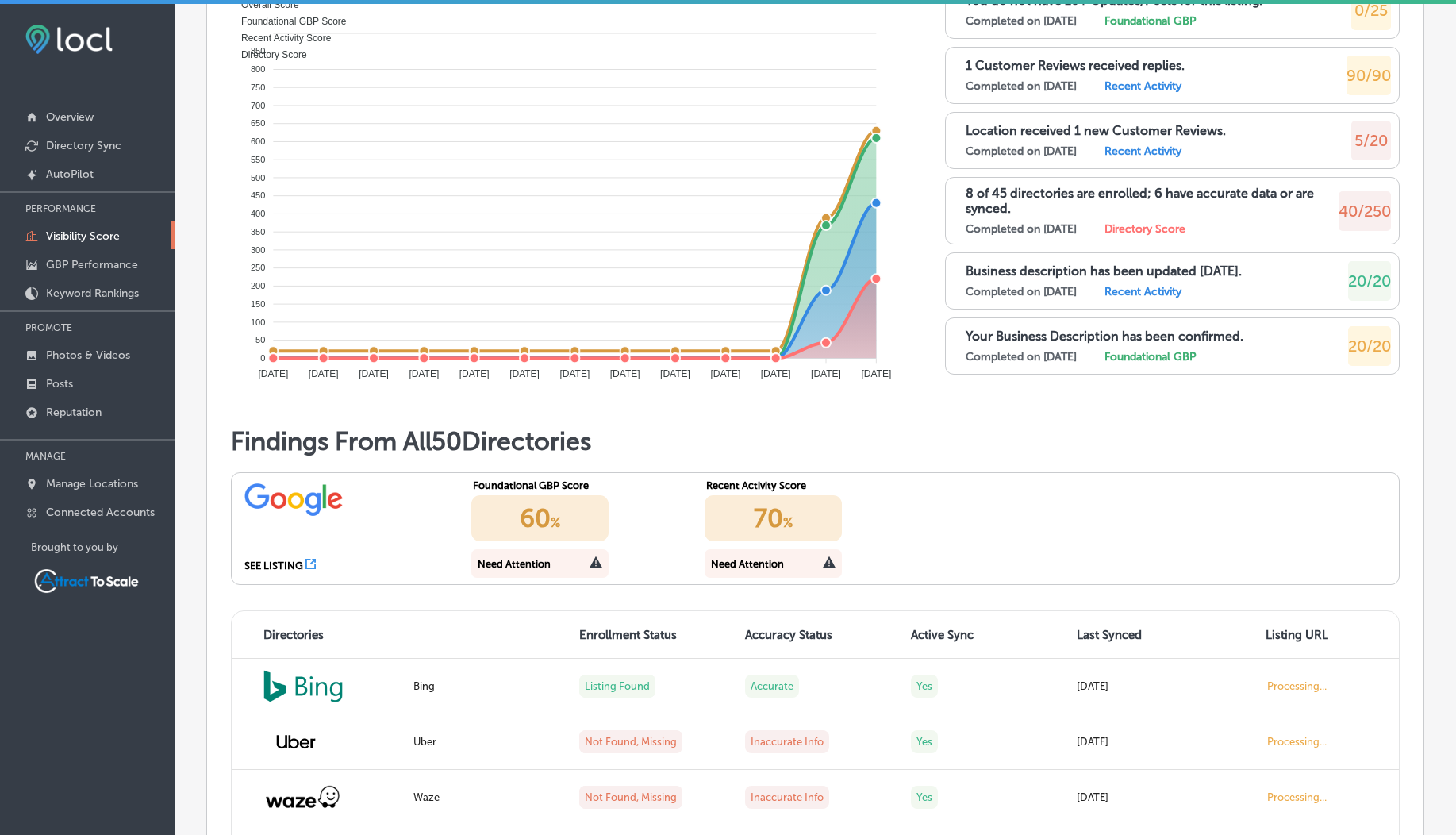
scroll to position [95, 0]
